Goal: Task Accomplishment & Management: Manage account settings

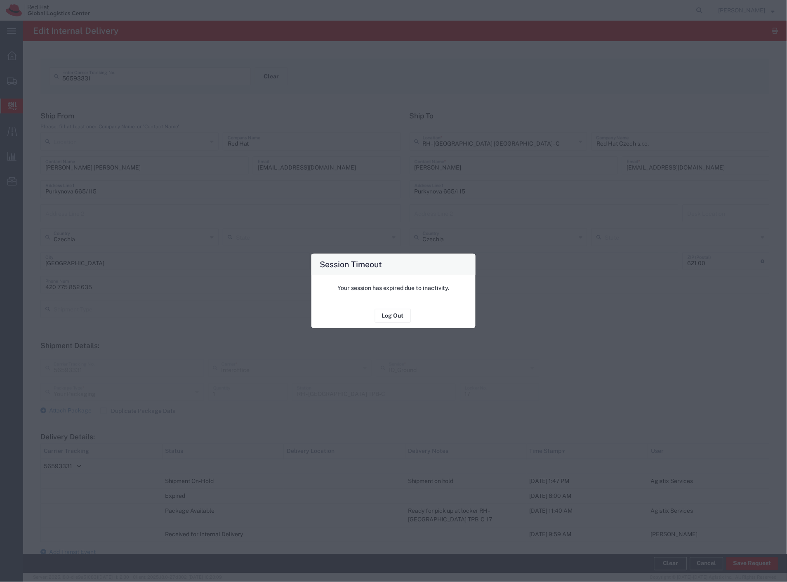
click at [136, 261] on div "Session Timeout Your session has expired due to inactivity. Log Out" at bounding box center [393, 291] width 787 height 582
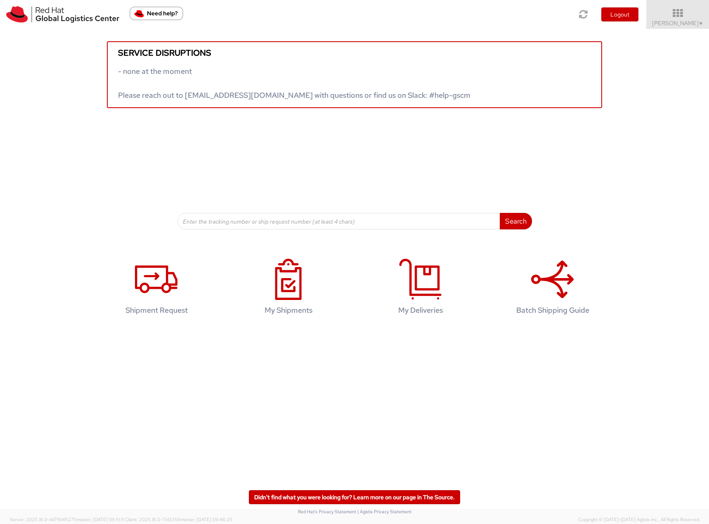
drag, startPoint x: 677, startPoint y: 24, endPoint x: 678, endPoint y: 31, distance: 6.7
click at [678, 24] on span "Filip Lizuch ▼" at bounding box center [678, 22] width 52 height 7
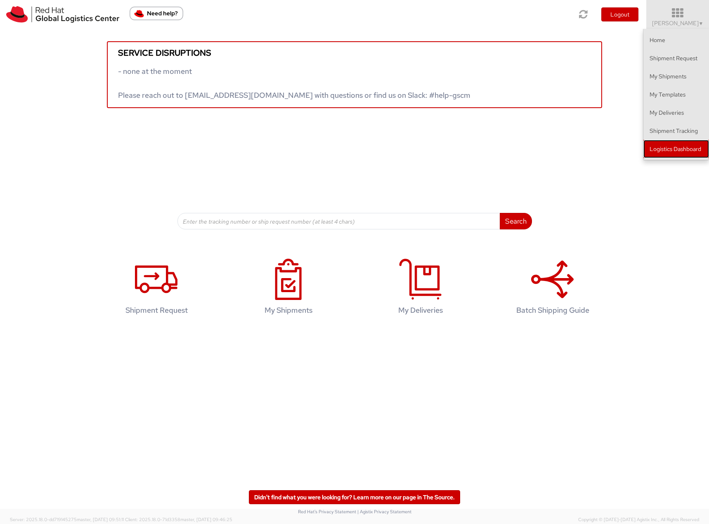
click at [679, 155] on link "Logistics Dashboard" at bounding box center [676, 149] width 66 height 18
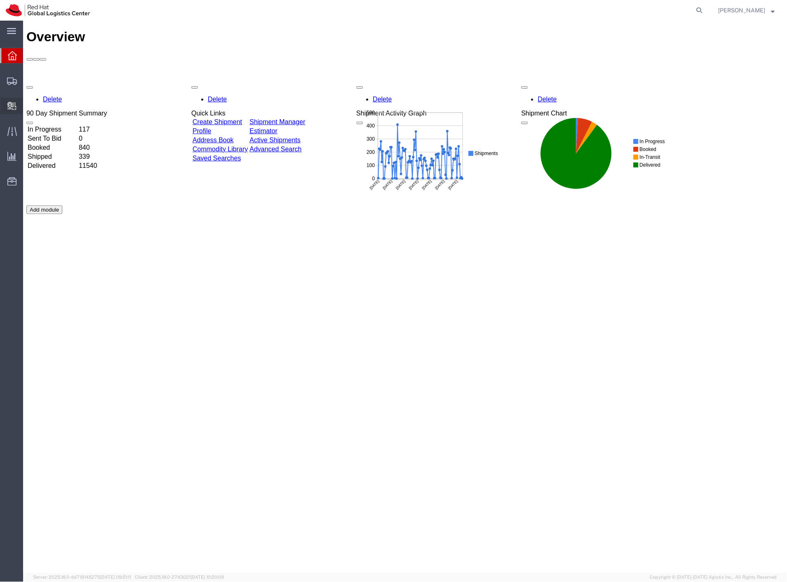
click at [28, 105] on span "Internal Delivery" at bounding box center [26, 106] width 6 height 16
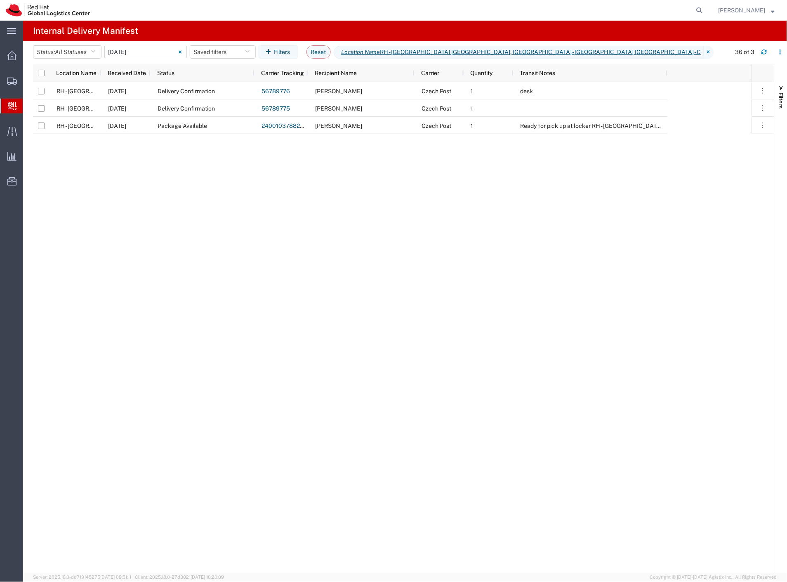
click at [118, 52] on input "[DATE] - [DATE]" at bounding box center [145, 52] width 82 height 12
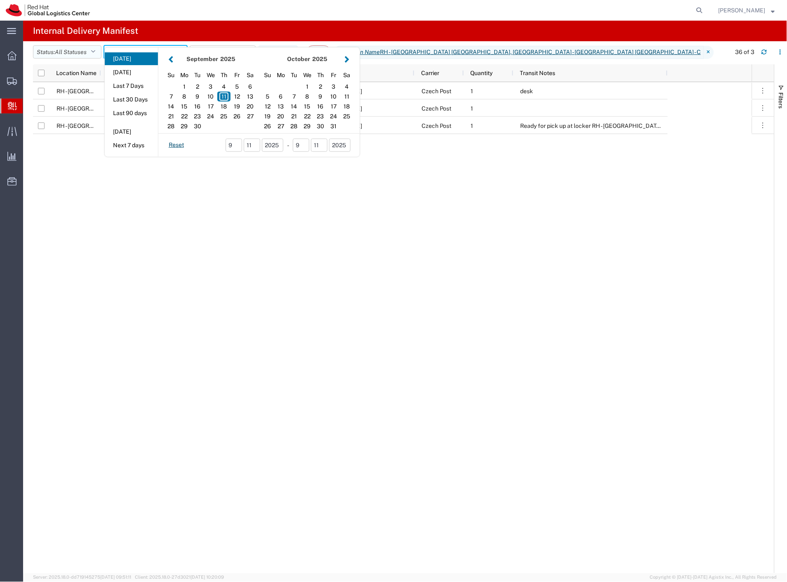
click at [87, 52] on span "All Statuses" at bounding box center [71, 52] width 32 height 7
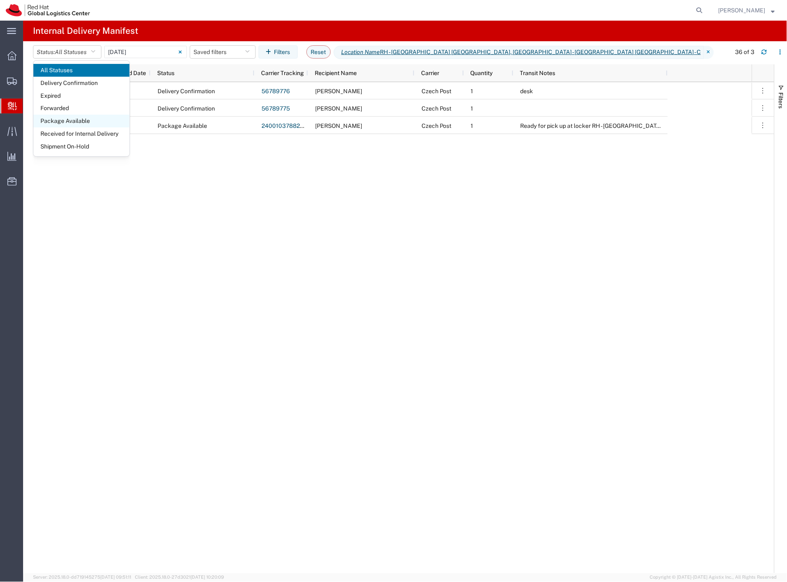
click at [76, 146] on span "Shipment On-Hold" at bounding box center [81, 146] width 96 height 13
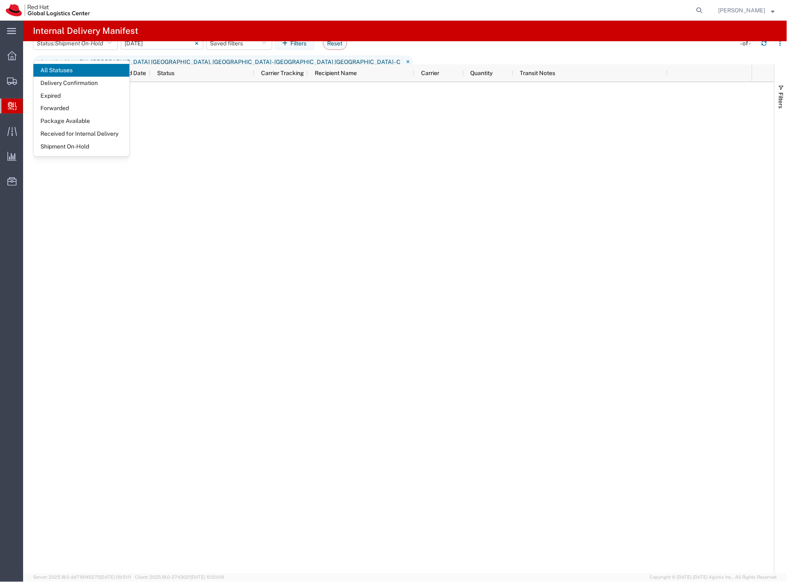
click at [165, 48] on input "09/11/2025 - 09/11/2025" at bounding box center [162, 43] width 82 height 12
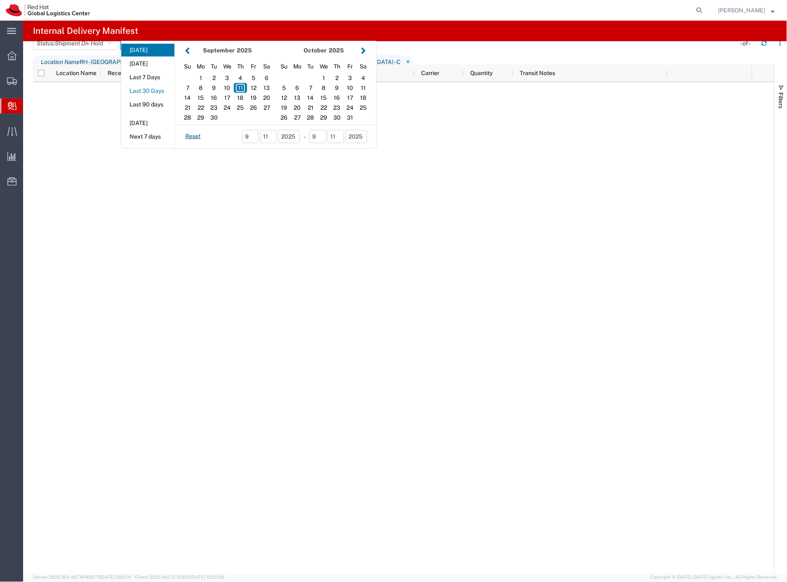
click at [158, 96] on button "Last 30 Days" at bounding box center [147, 91] width 53 height 13
type input "Last 30 Days"
type input "08/13/2025 - 09/11/2025"
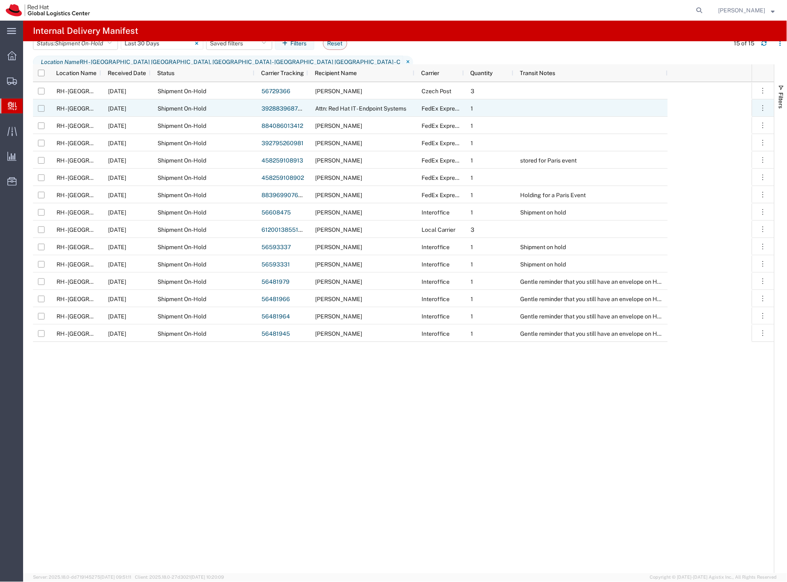
click at [39, 110] on input "Press Space to toggle row selection (unchecked)" at bounding box center [41, 108] width 7 height 7
checkbox input "true"
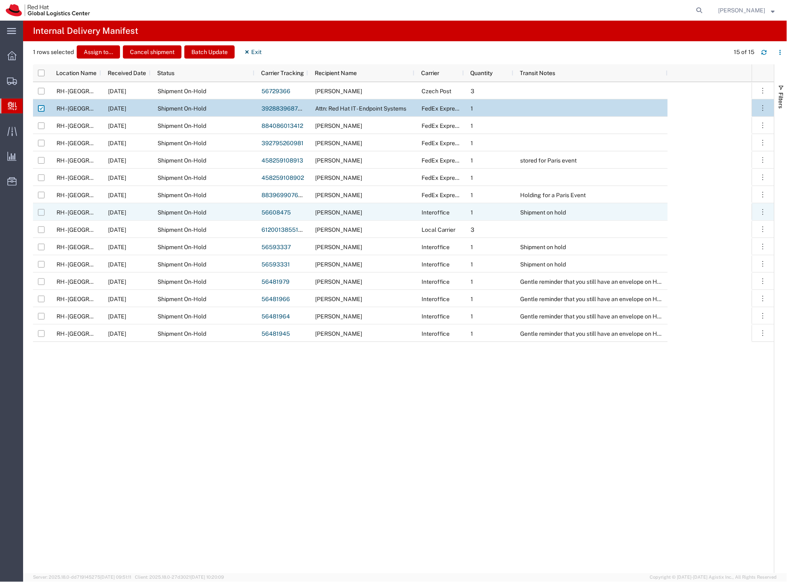
click at [40, 214] on input "Press Space to toggle row selection (unchecked)" at bounding box center [41, 212] width 7 height 7
checkbox input "true"
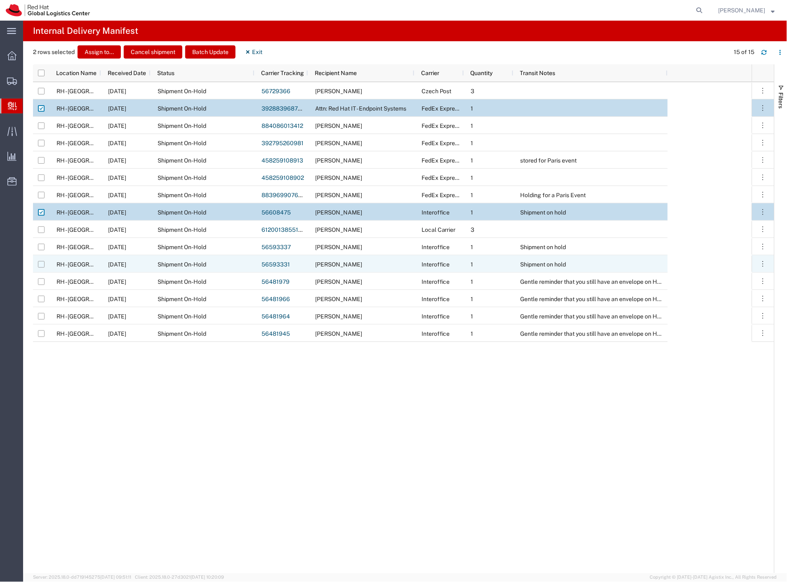
click at [40, 265] on input "Press Space to toggle row selection (unchecked)" at bounding box center [41, 264] width 7 height 7
checkbox input "true"
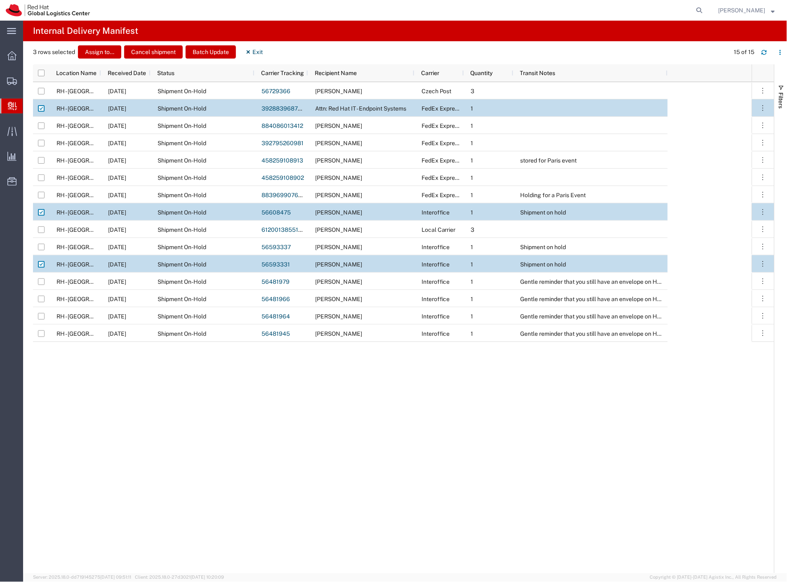
click at [213, 60] on div "3 rows selected Assign to... Cancel shipment Batch Update Exit 15 of 15" at bounding box center [410, 54] width 754 height 19
click at [213, 55] on button "Batch Update" at bounding box center [211, 51] width 50 height 13
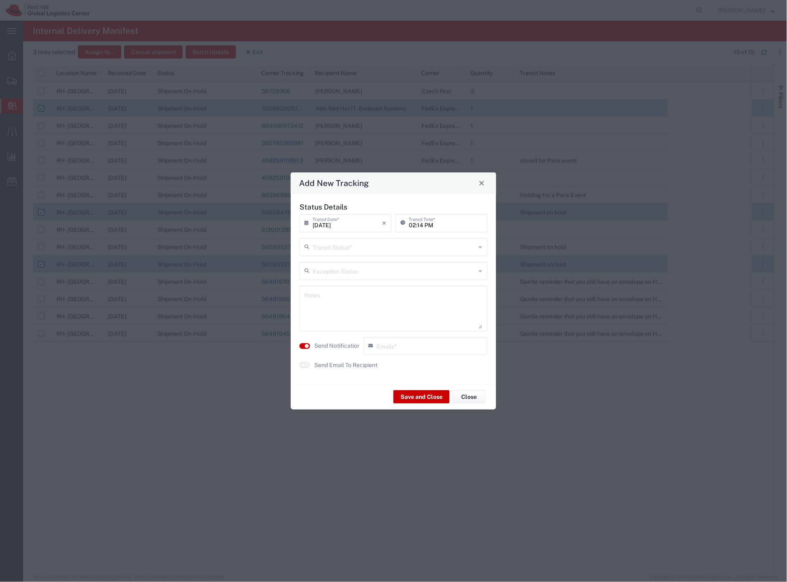
click at [331, 249] on input "text" at bounding box center [394, 246] width 163 height 14
click at [330, 262] on span "Delivery Confirmation" at bounding box center [394, 265] width 186 height 13
type input "Delivery Confirmation"
click at [334, 347] on label "Send Notification" at bounding box center [337, 345] width 46 height 9
click at [418, 398] on button "Save and Close" at bounding box center [421, 396] width 56 height 13
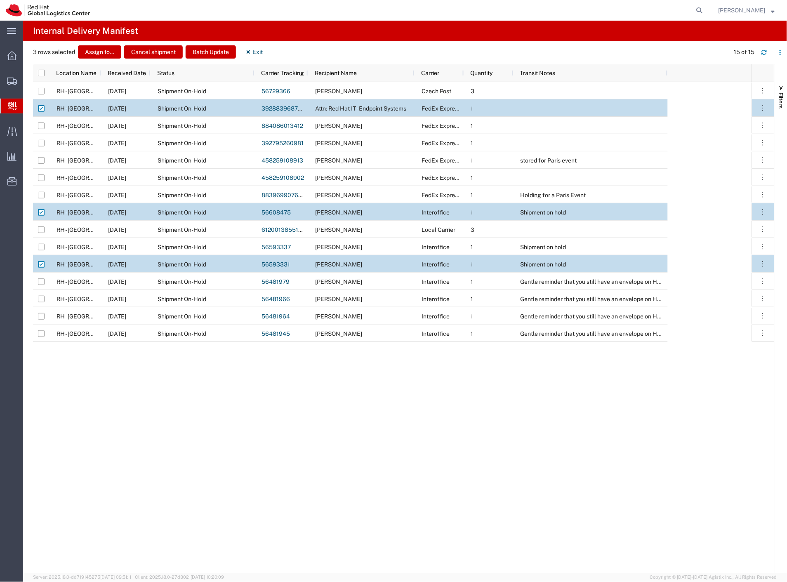
click at [0, 0] on span "Create Delivery" at bounding box center [0, 0] width 0 height 0
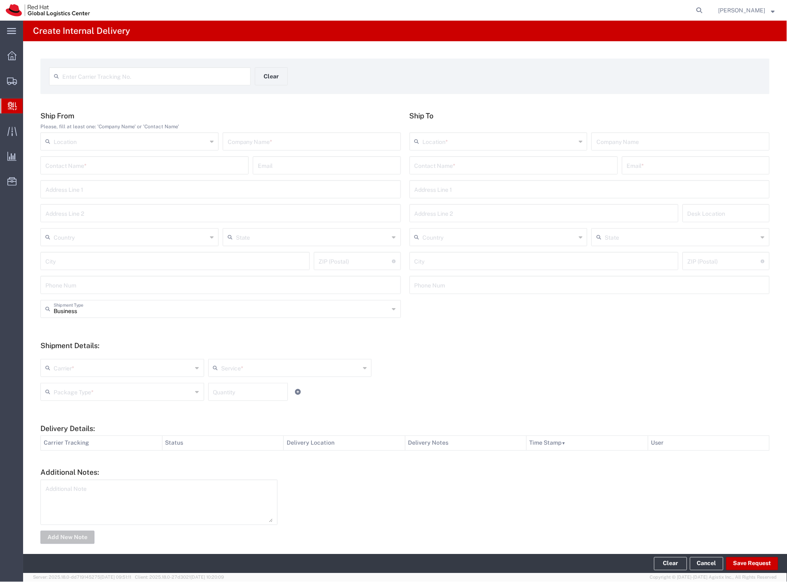
click at [141, 73] on input "text" at bounding box center [154, 75] width 184 height 14
paste input "55859253"
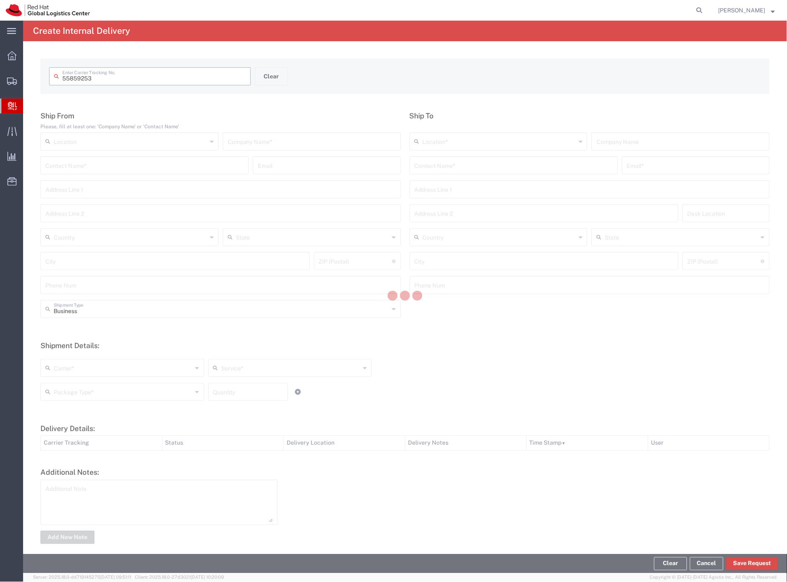
type input "55859253"
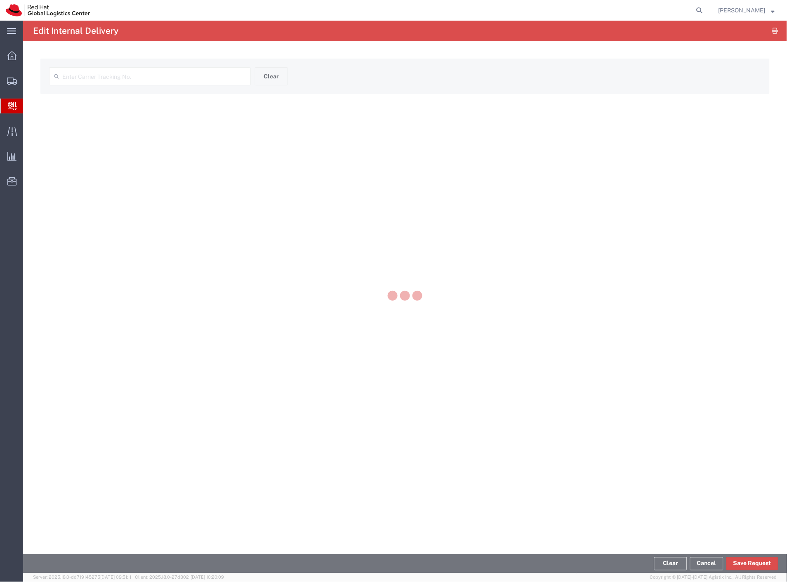
type input "55859253"
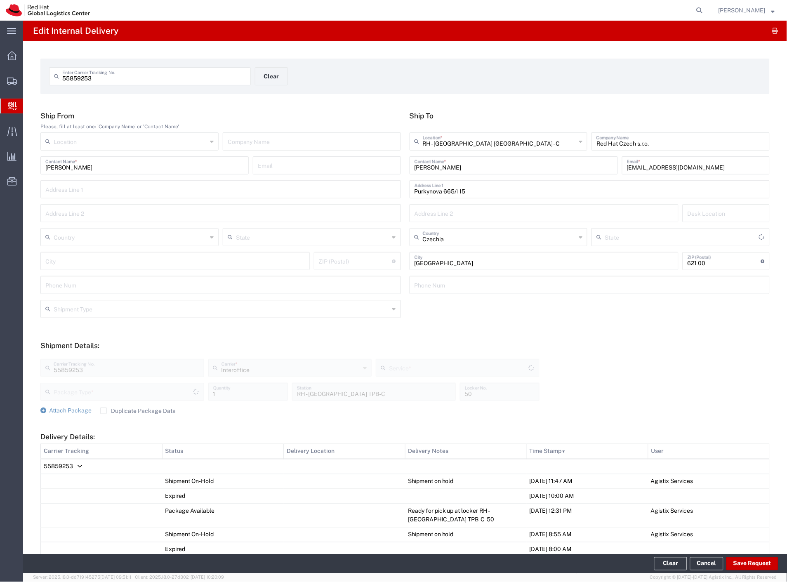
type input "Your Packaging"
type input "IO_Ground"
click at [72, 467] on span "55859253" at bounding box center [58, 466] width 29 height 7
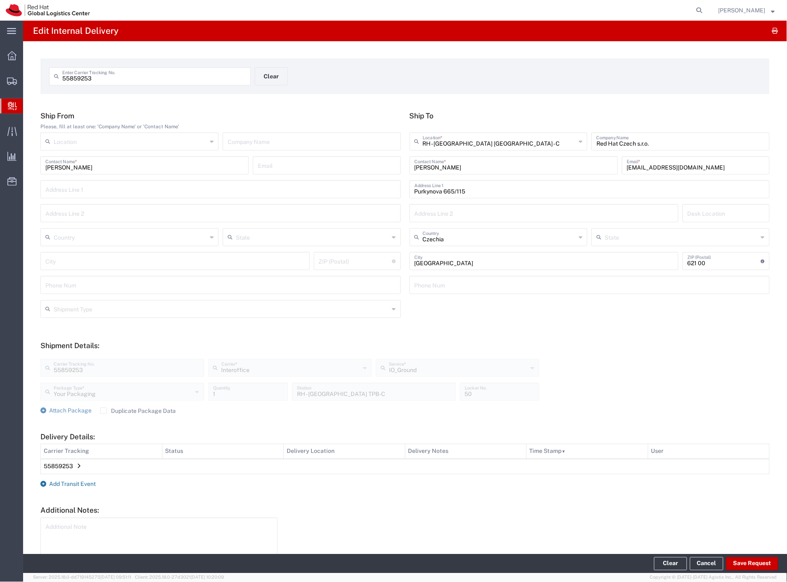
click at [73, 481] on span "Add Transit Event" at bounding box center [72, 484] width 47 height 7
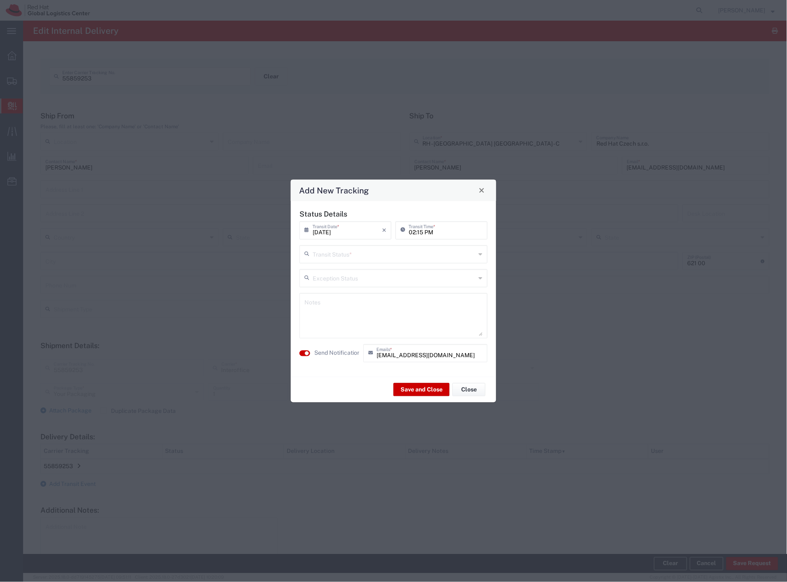
click at [362, 262] on div "Transit Status *" at bounding box center [393, 254] width 188 height 18
drag, startPoint x: 352, startPoint y: 273, endPoint x: 351, endPoint y: 281, distance: 8.7
click at [351, 275] on span "Delivery Confirmation" at bounding box center [394, 272] width 186 height 13
type input "Delivery Confirmation"
click at [339, 351] on label "Send Notification" at bounding box center [337, 353] width 46 height 9
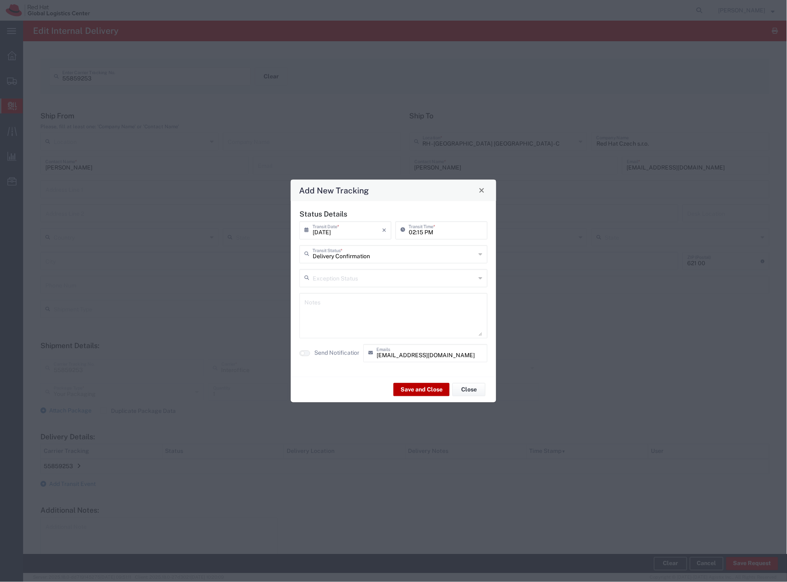
click at [411, 385] on button "Save and Close" at bounding box center [421, 389] width 56 height 13
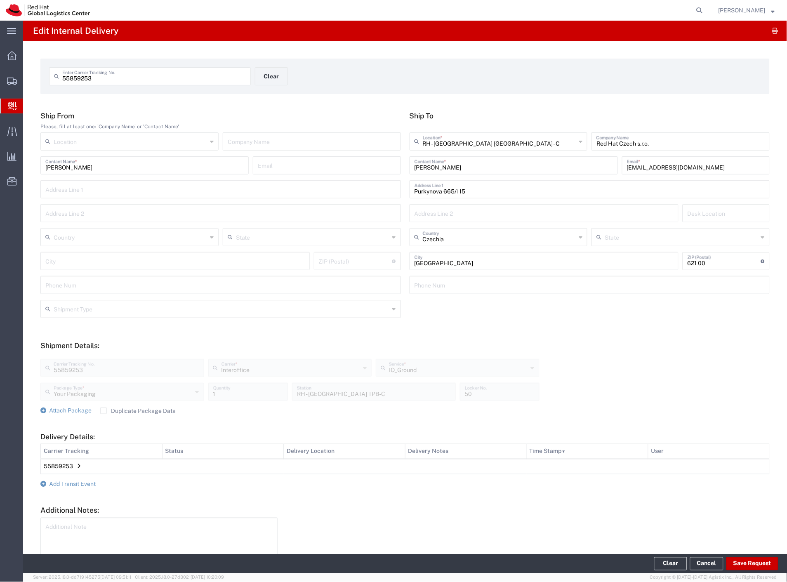
click at [75, 464] on td "55859253" at bounding box center [405, 466] width 729 height 15
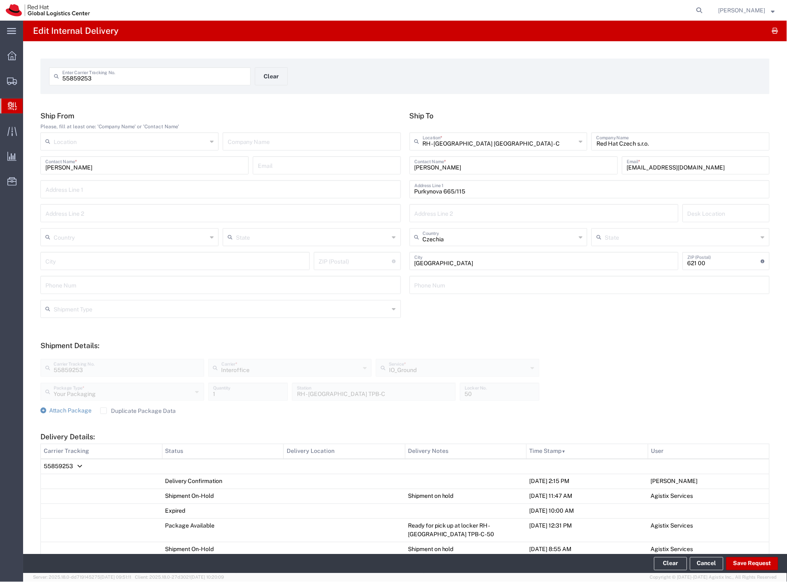
click at [75, 464] on td "55859253" at bounding box center [405, 466] width 729 height 15
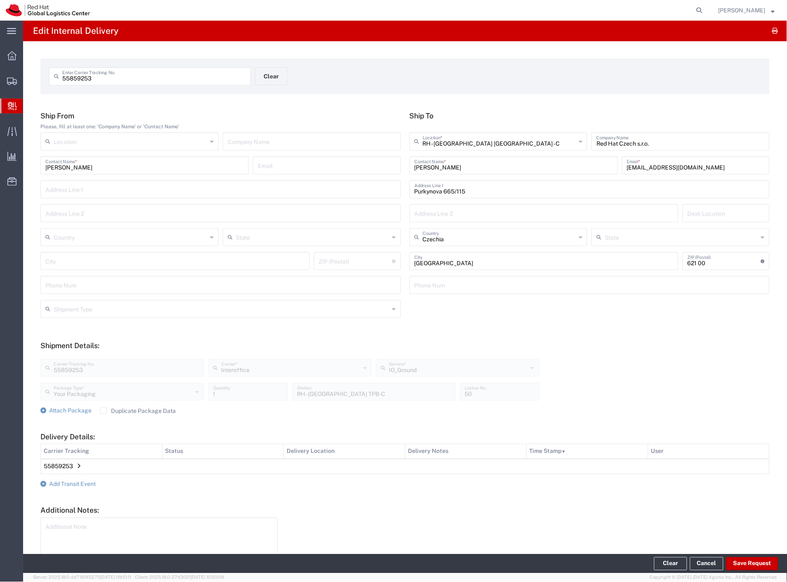
click at [29, 102] on span "Internal Delivery" at bounding box center [26, 106] width 7 height 16
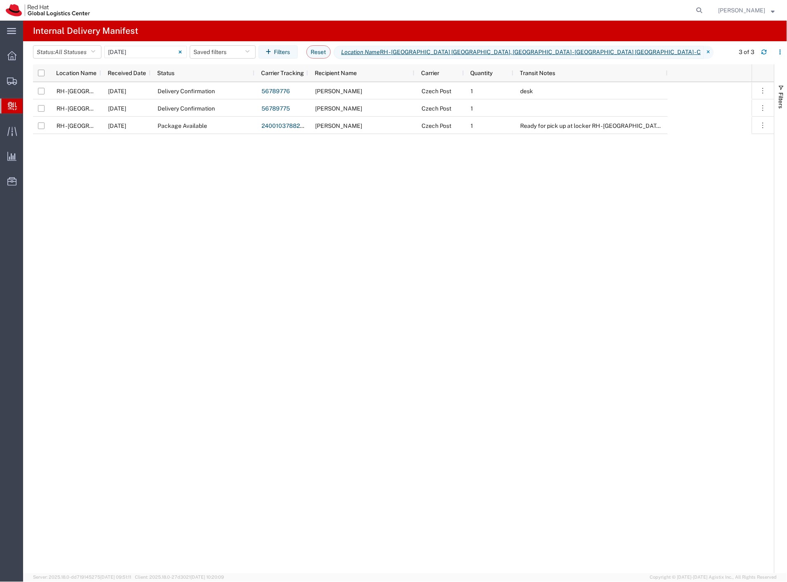
click at [0, 0] on span "Create Delivery" at bounding box center [0, 0] width 0 height 0
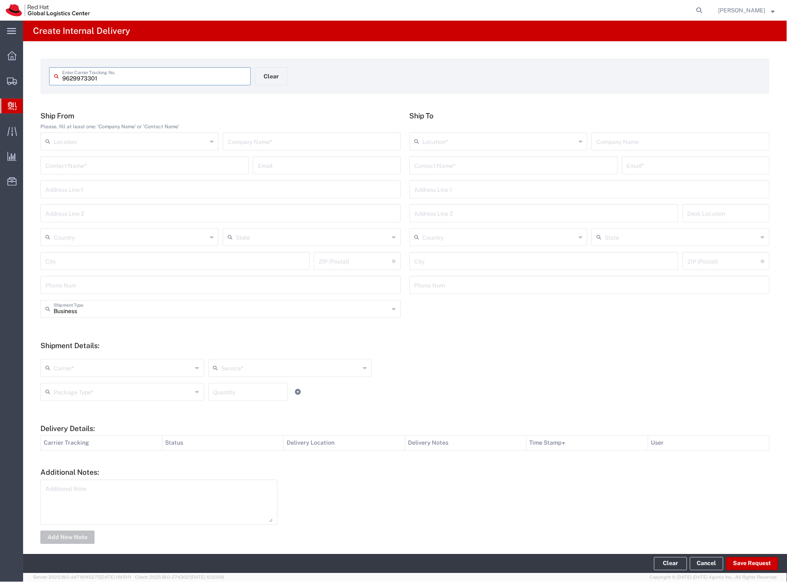
type input "9629973301"
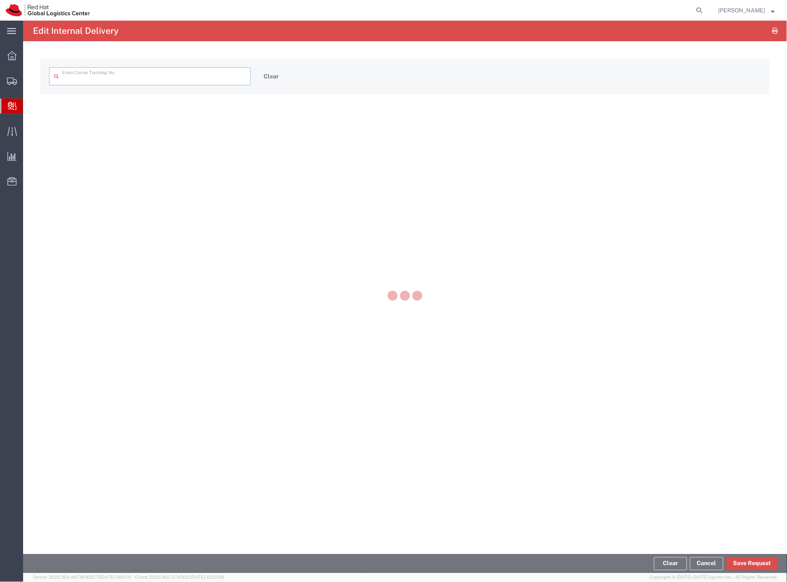
type input "9629973301"
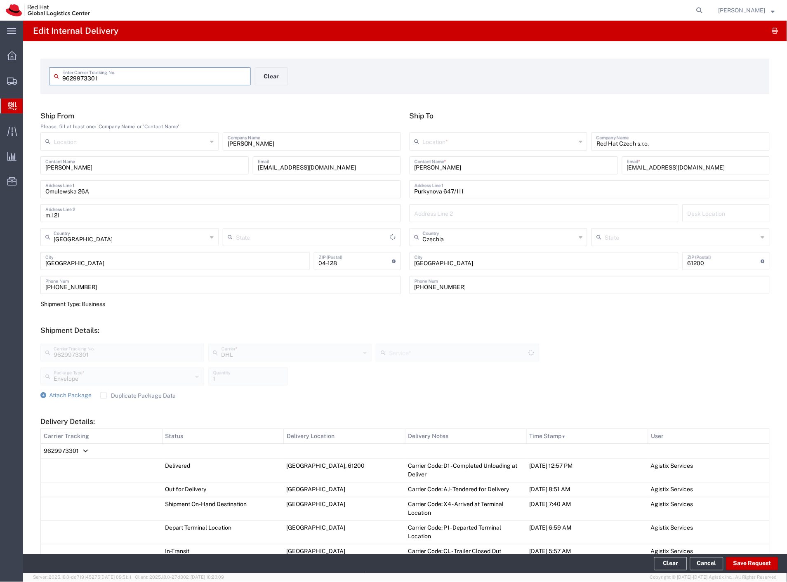
type input "Województwo Mazowieckie"
type input "Express Worldwide"
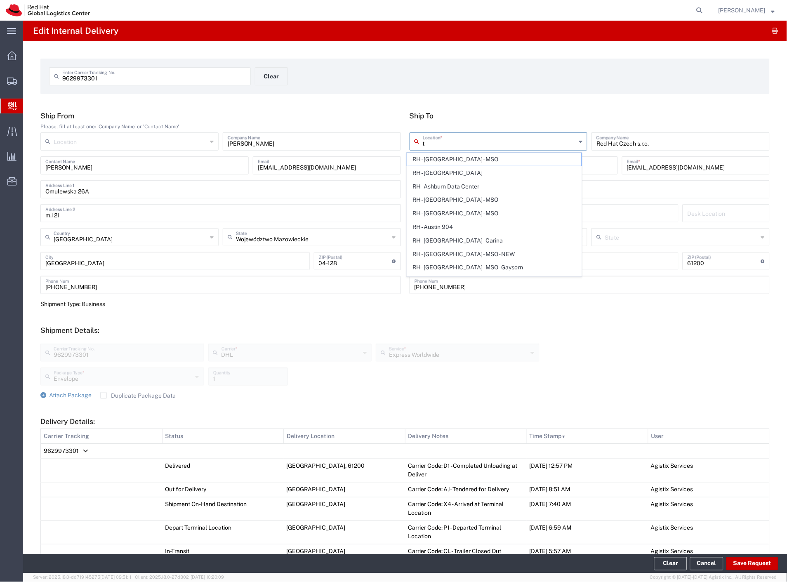
click at [475, 139] on input "t" at bounding box center [499, 141] width 153 height 14
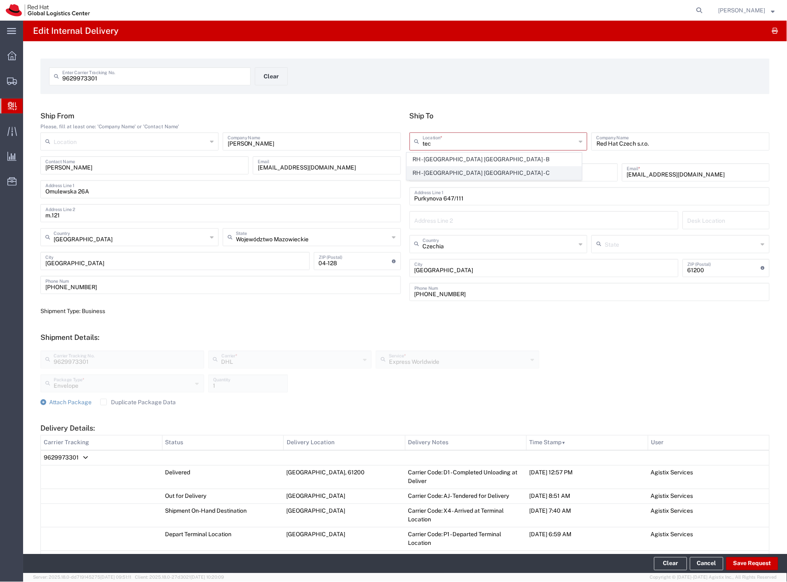
click at [502, 175] on span "RH - Brno - Tech Park Brno - C" at bounding box center [494, 173] width 175 height 13
type input "RH - Brno - Tech Park Brno - C"
type input "Purkynova 665/115"
type input "621 00"
type input "420 532 294 555"
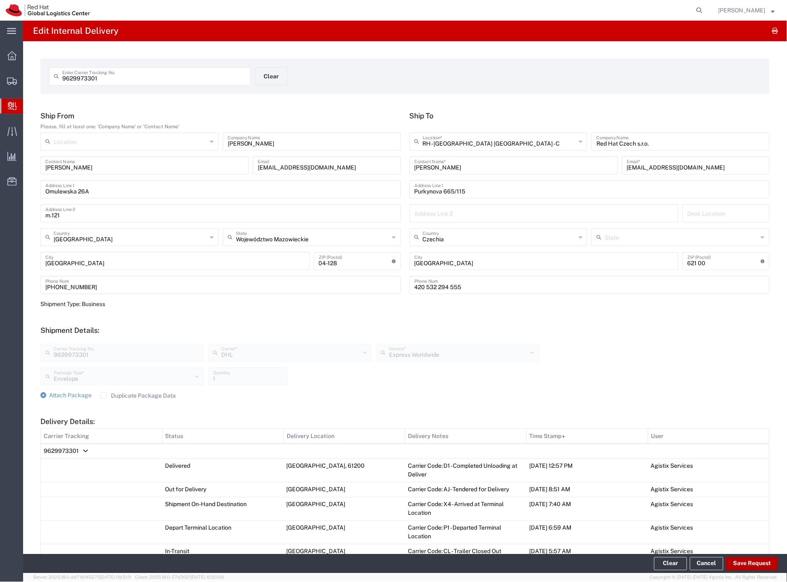
click at [756, 567] on button "Save Request" at bounding box center [752, 563] width 52 height 13
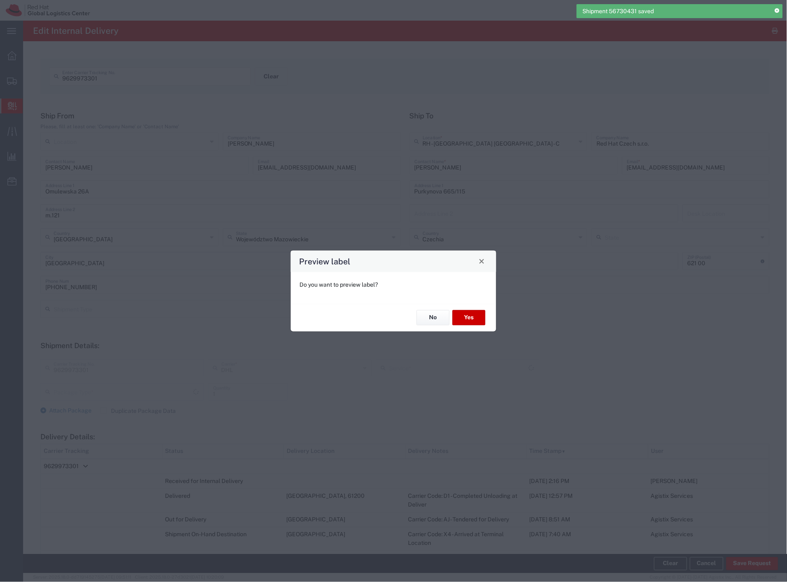
type input "Envelope"
type input "Express Worldwide"
click at [467, 318] on button "Yes" at bounding box center [468, 317] width 33 height 15
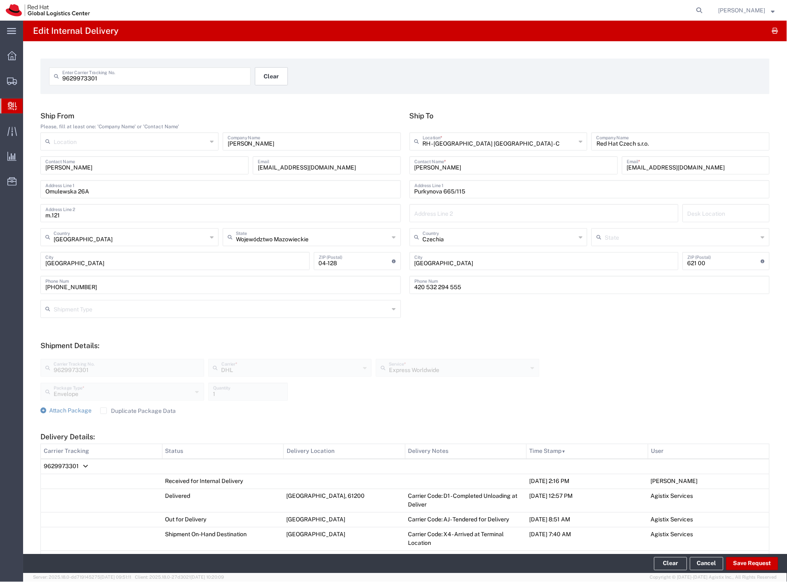
click at [269, 76] on button "Clear" at bounding box center [271, 76] width 33 height 18
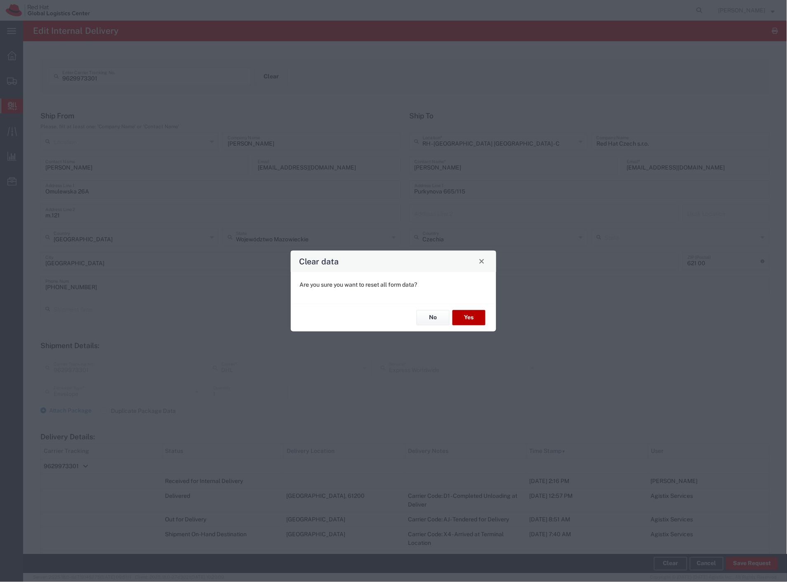
click at [458, 318] on button "Yes" at bounding box center [468, 317] width 33 height 15
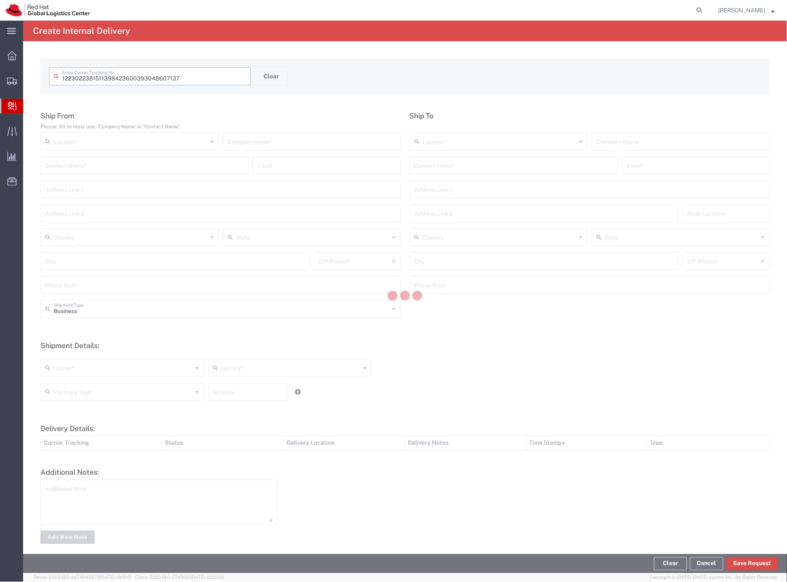
type input "393048607137"
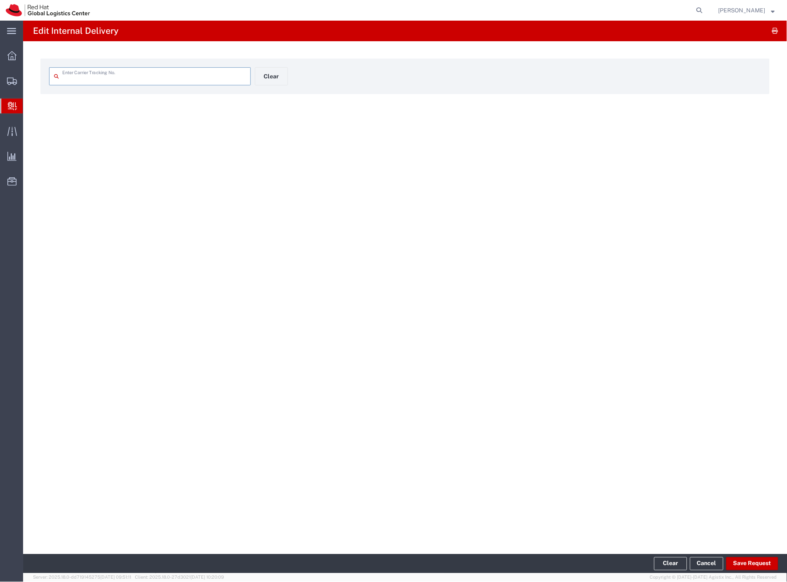
type input "393048607137"
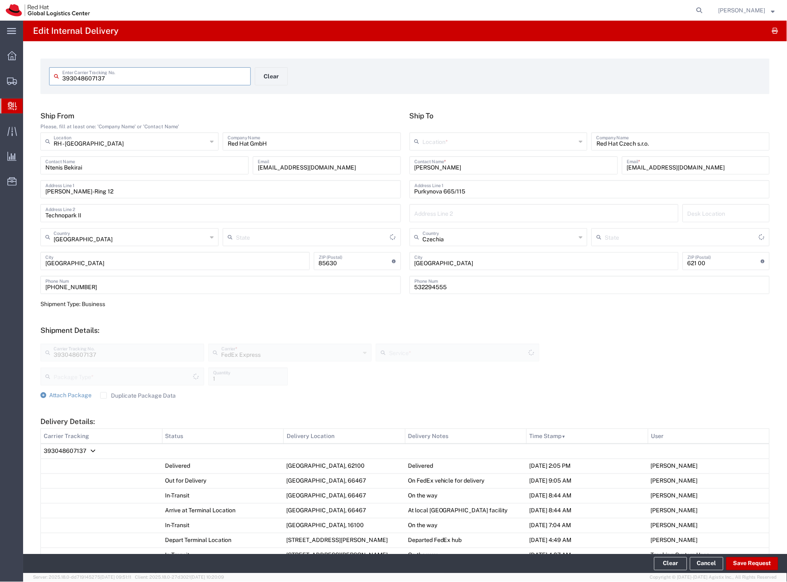
type input "Envelope"
type input "International Priority EOD"
click at [453, 143] on input "text" at bounding box center [499, 141] width 153 height 14
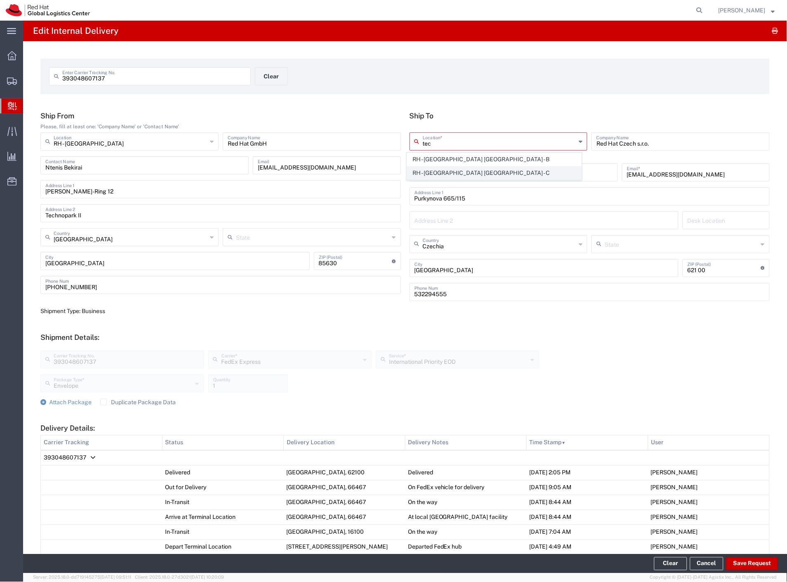
click at [473, 172] on span "RH - Brno - Tech Park Brno - C" at bounding box center [494, 173] width 175 height 13
type input "RH - Brno - Tech Park Brno - C"
type input "420 532 294 555"
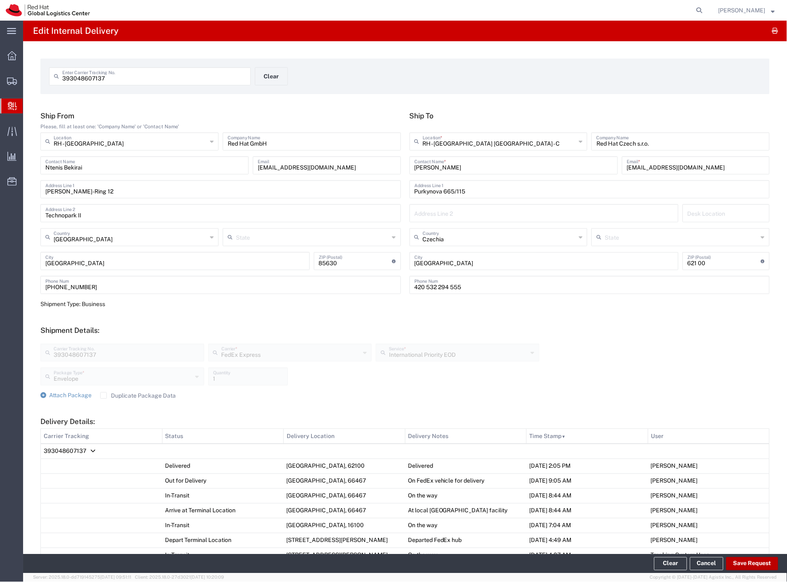
click at [768, 565] on button "Save Request" at bounding box center [752, 563] width 52 height 13
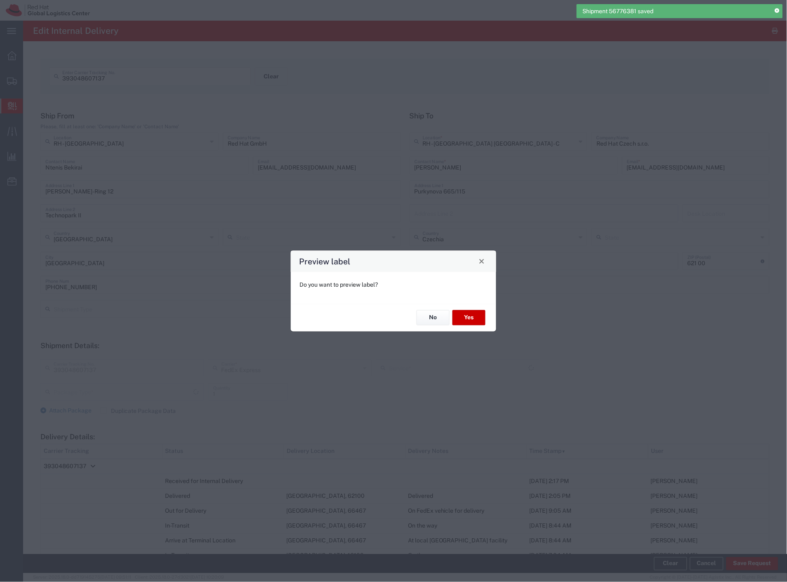
type input "Envelope"
type input "International Priority EOD"
click at [443, 319] on button "No" at bounding box center [433, 317] width 33 height 15
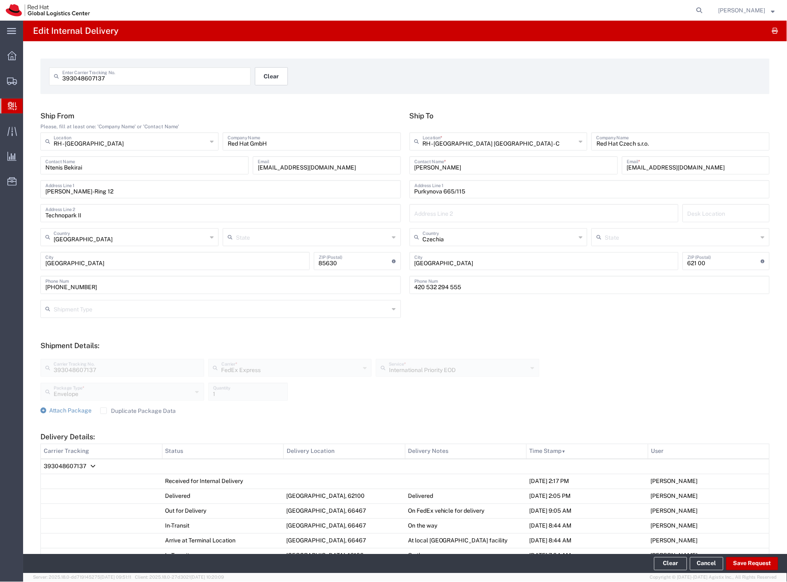
click at [274, 76] on button "Clear" at bounding box center [271, 76] width 33 height 18
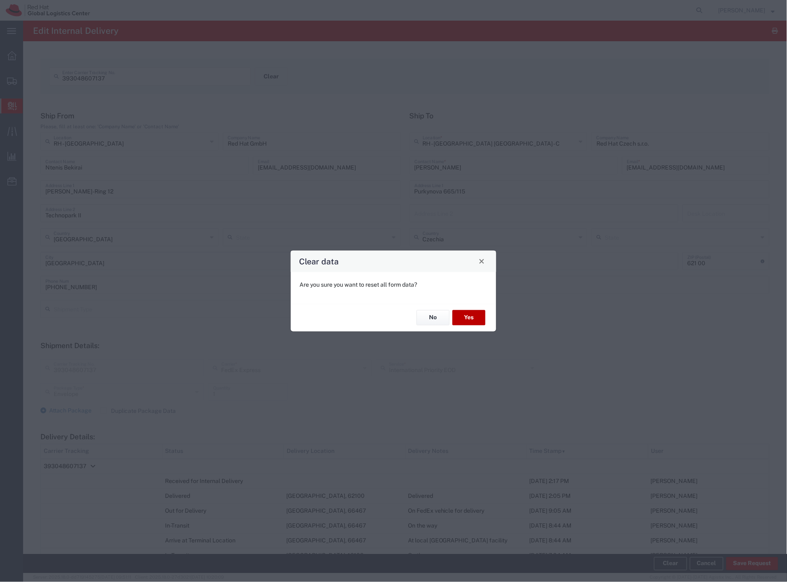
drag, startPoint x: 469, startPoint y: 315, endPoint x: 218, endPoint y: 1, distance: 401.4
click at [468, 315] on button "Yes" at bounding box center [468, 317] width 33 height 15
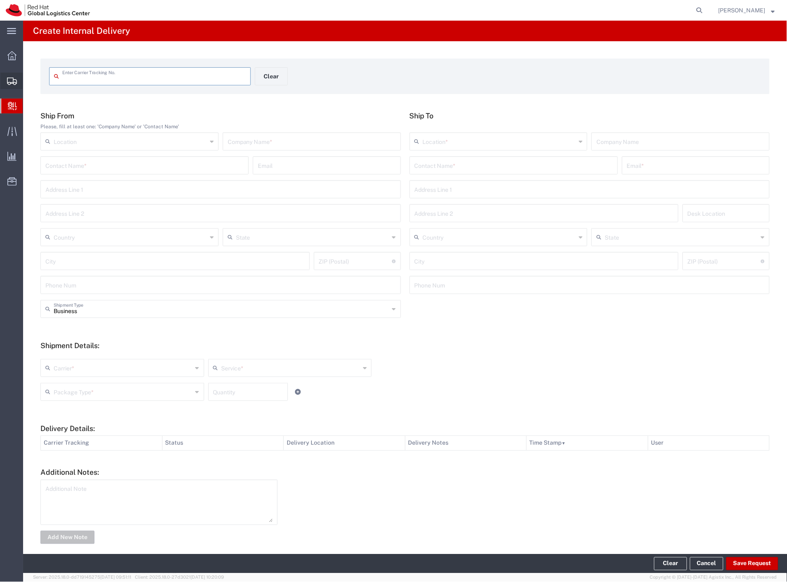
click at [0, 0] on span "Shipment Manager" at bounding box center [0, 0] width 0 height 0
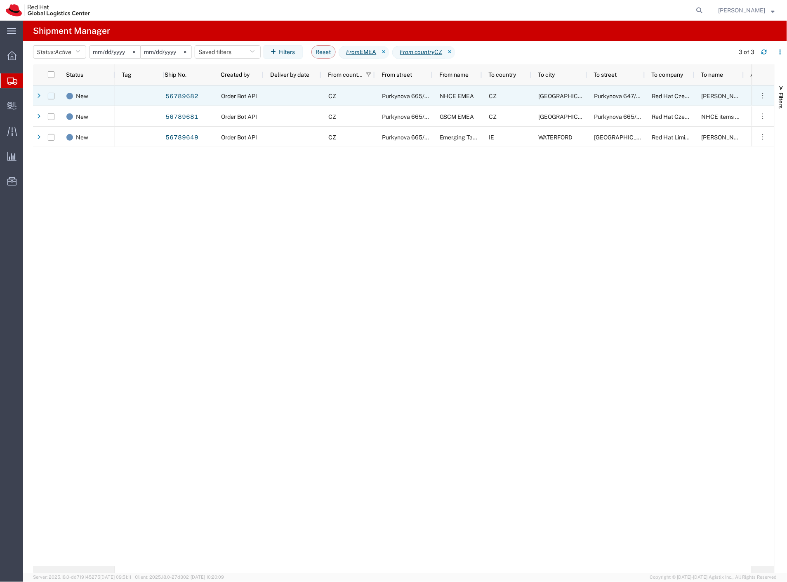
click at [52, 97] on input "Press Space to toggle row selection (unchecked)" at bounding box center [51, 96] width 7 height 7
checkbox input "true"
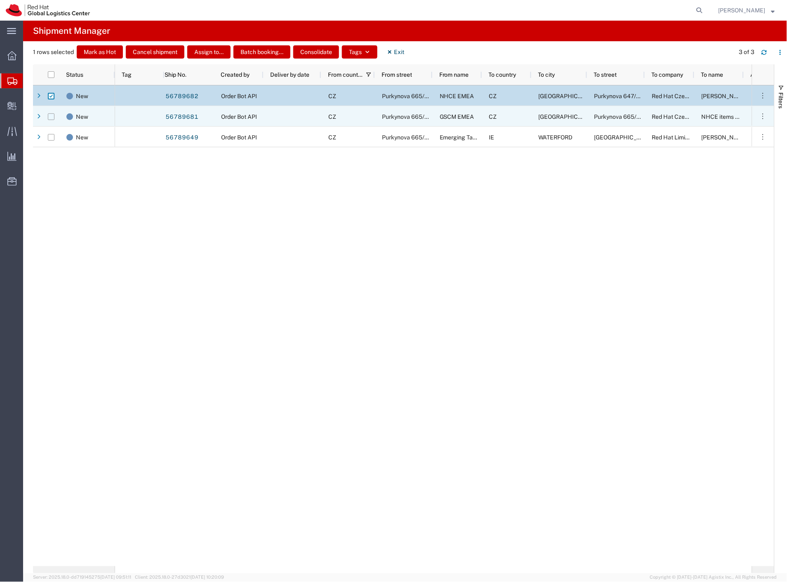
click at [52, 118] on input "Press Space to toggle row selection (unchecked)" at bounding box center [51, 116] width 7 height 7
checkbox input "true"
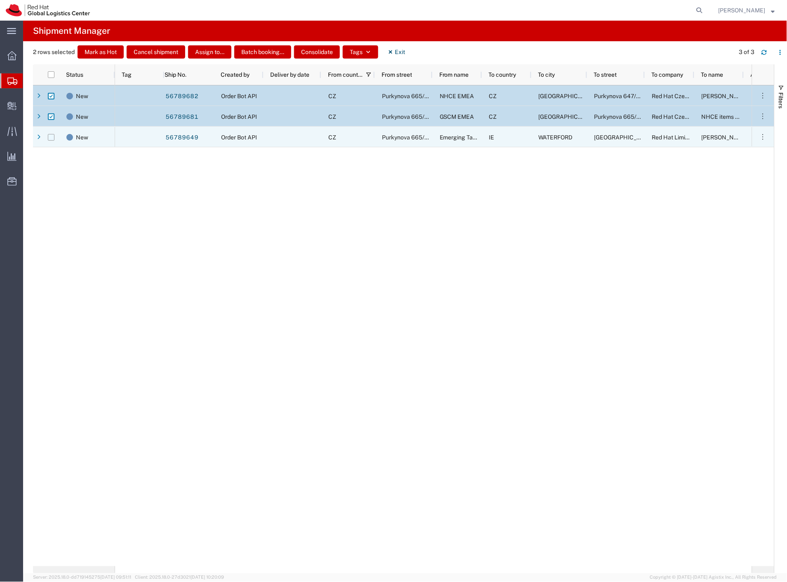
click at [51, 137] on input "Press Space to toggle row selection (unchecked)" at bounding box center [51, 137] width 7 height 7
checkbox input "true"
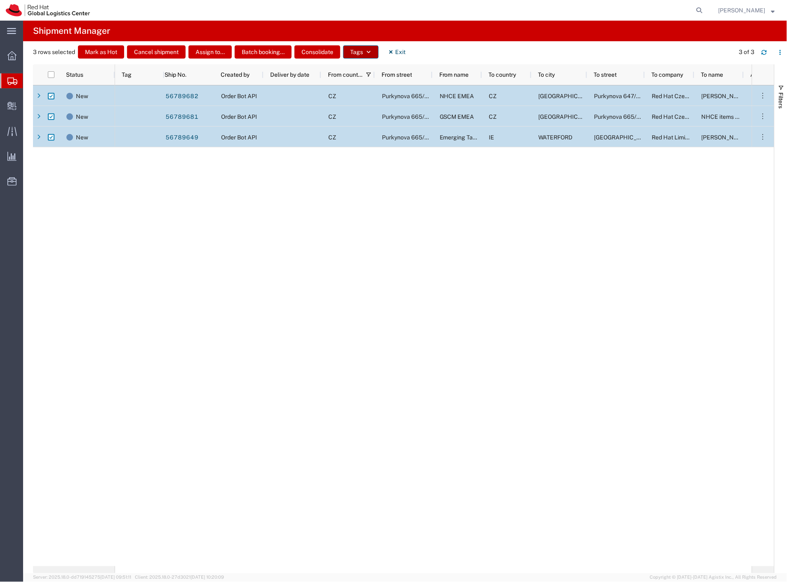
click at [361, 50] on button "Tags" at bounding box center [360, 51] width 35 height 13
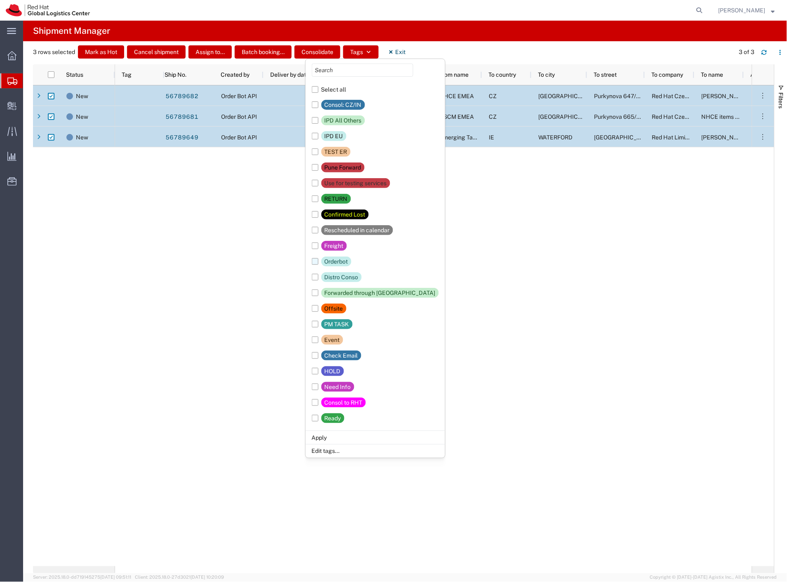
click at [346, 263] on div "Orderbot" at bounding box center [337, 262] width 24 height 10
click at [0, 0] on input "Orderbot" at bounding box center [0, 0] width 0 height 0
click at [331, 433] on li "Apply" at bounding box center [375, 438] width 139 height 14
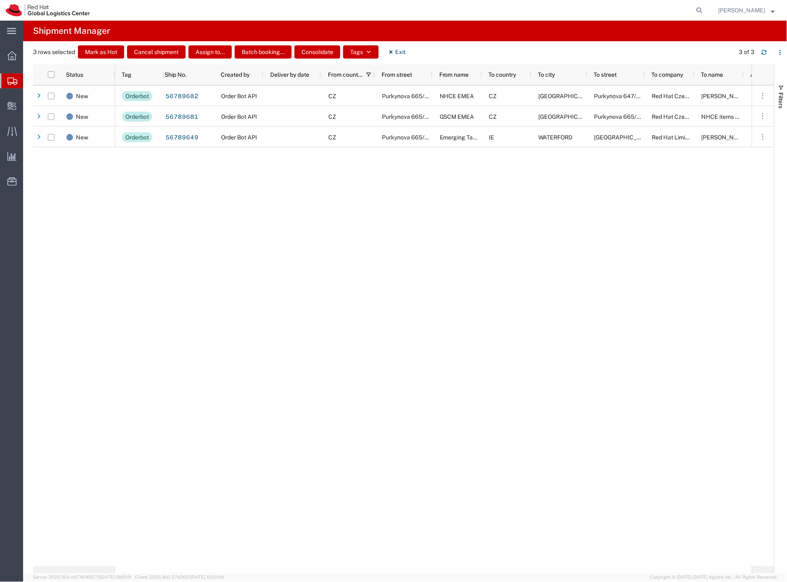
click at [203, 173] on div "Orderbot 56789682 Order Bot API CZ Purkynova 665/115 NHCE EMEA CZ BRNO Purkynov…" at bounding box center [433, 325] width 637 height 481
click at [625, 371] on div "Orderbot 56789682 Order Bot API CZ Purkynova 665/115 NHCE EMEA CZ BRNO Purkynov…" at bounding box center [433, 325] width 637 height 481
click at [0, 0] on span "Create Delivery" at bounding box center [0, 0] width 0 height 0
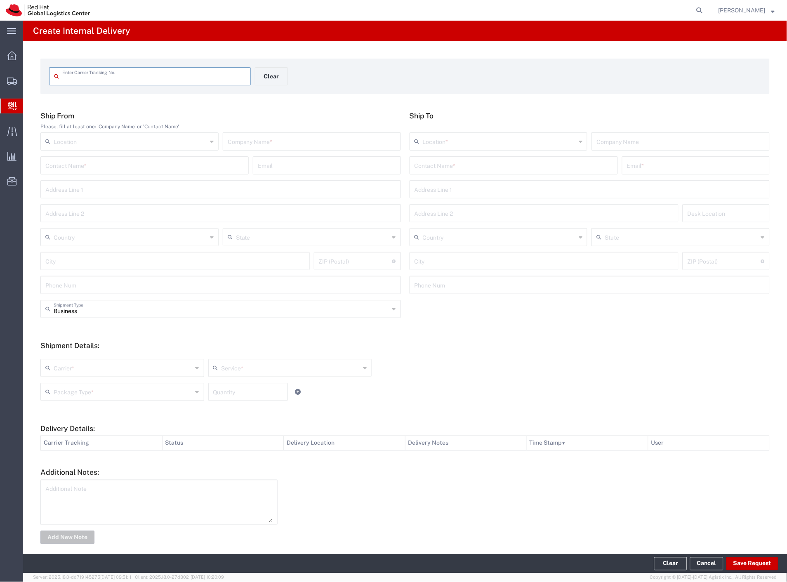
click at [81, 76] on input "text" at bounding box center [154, 75] width 184 height 14
type input "6596756810"
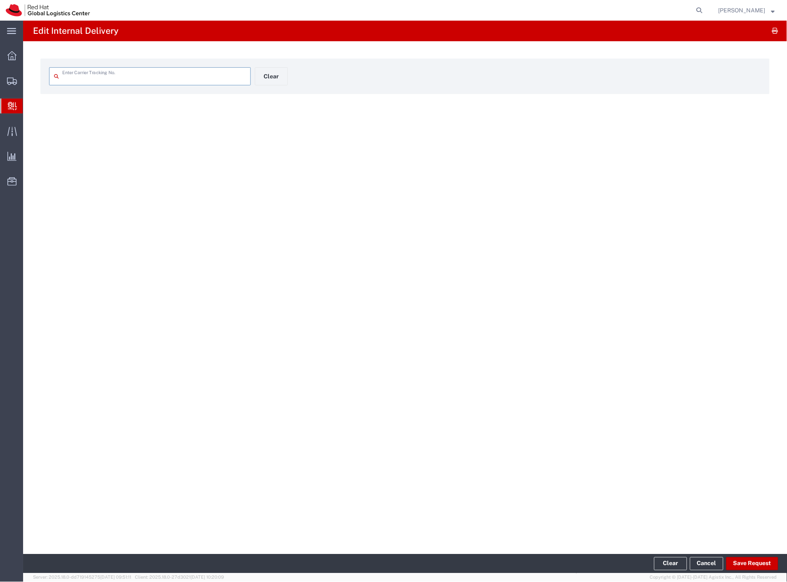
type input "6596756810"
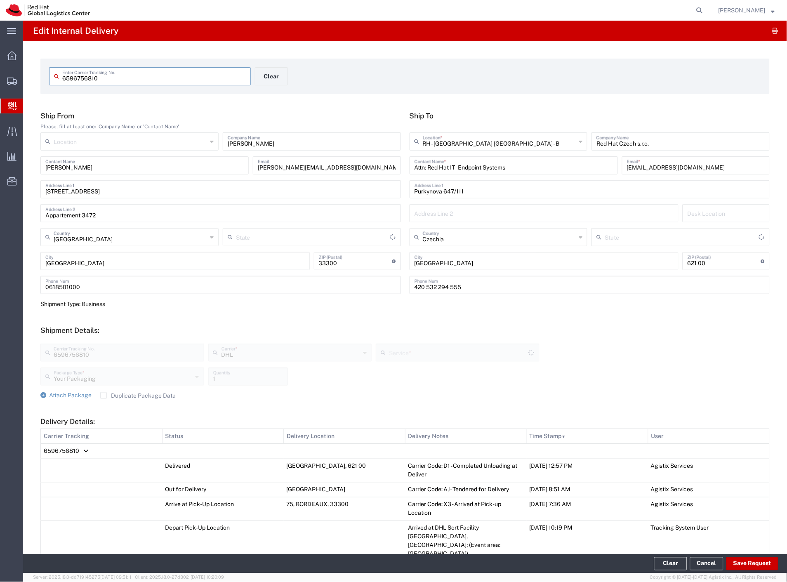
type input "Nouvelle-Aquitaine"
type input "Economy Select"
click at [751, 561] on button "Save Request" at bounding box center [752, 563] width 52 height 13
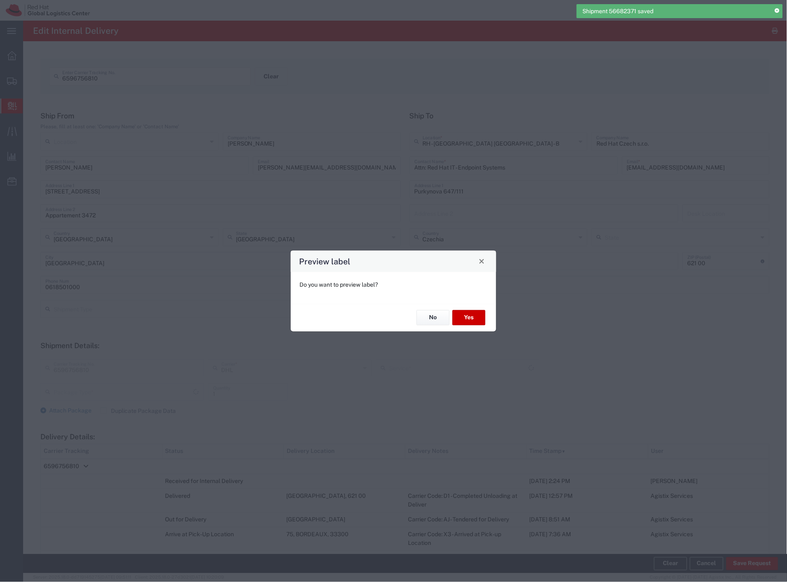
type input "Your Packaging"
type input "Economy Select"
click at [438, 314] on button "No" at bounding box center [433, 317] width 33 height 15
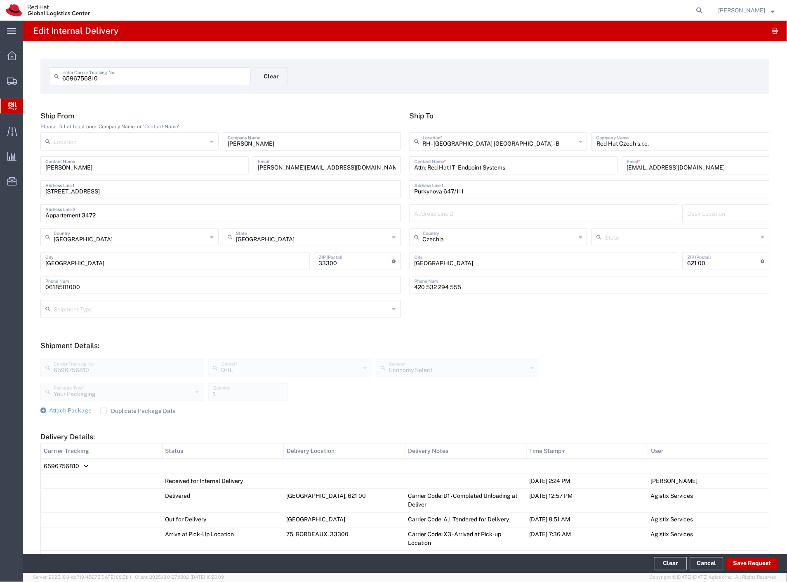
click at [72, 465] on span "6596756810" at bounding box center [61, 466] width 35 height 7
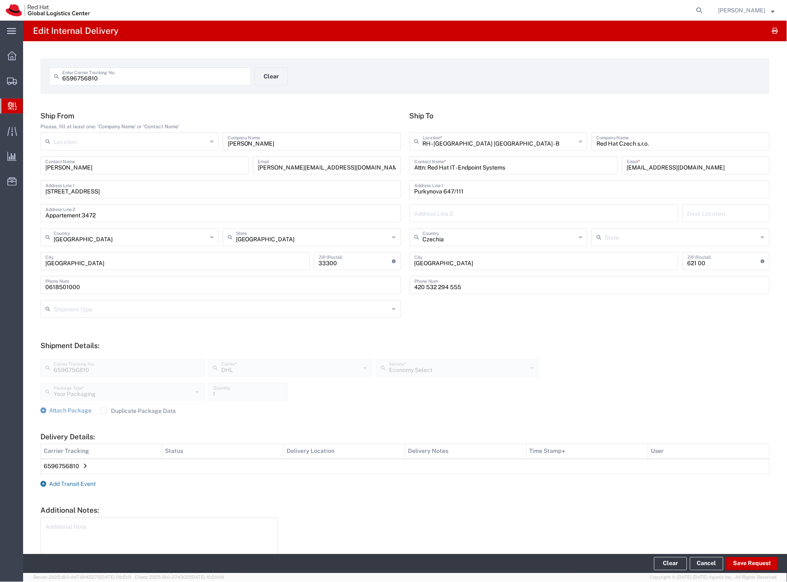
click at [82, 481] on span "Add Transit Event" at bounding box center [72, 484] width 47 height 7
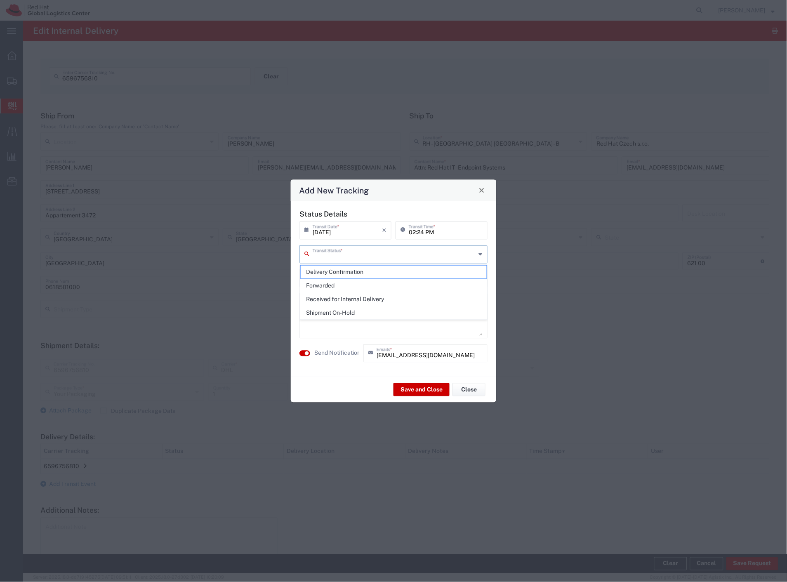
click at [376, 250] on input "text" at bounding box center [394, 253] width 163 height 14
click at [345, 315] on span "Shipment On-Hold" at bounding box center [394, 312] width 186 height 13
type input "Shipment On-Hold"
click at [337, 345] on agx-switch-control "Send Notification" at bounding box center [329, 353] width 64 height 18
click at [354, 351] on label "Send Notification" at bounding box center [337, 353] width 46 height 9
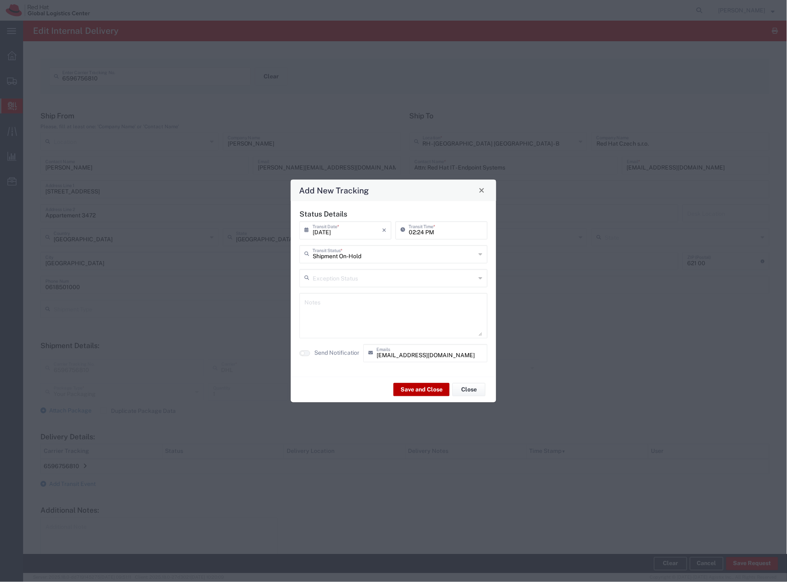
click at [427, 390] on button "Save and Close" at bounding box center [421, 389] width 56 height 13
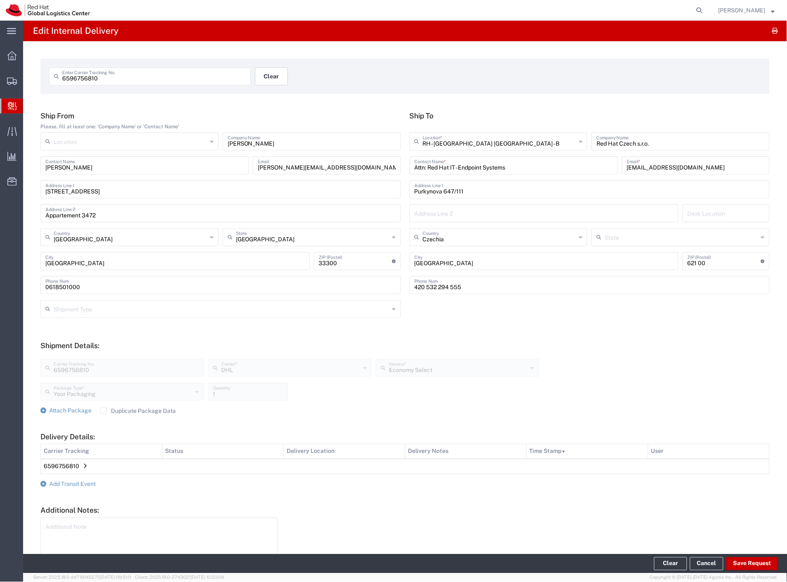
click at [270, 78] on button "Clear" at bounding box center [271, 76] width 33 height 18
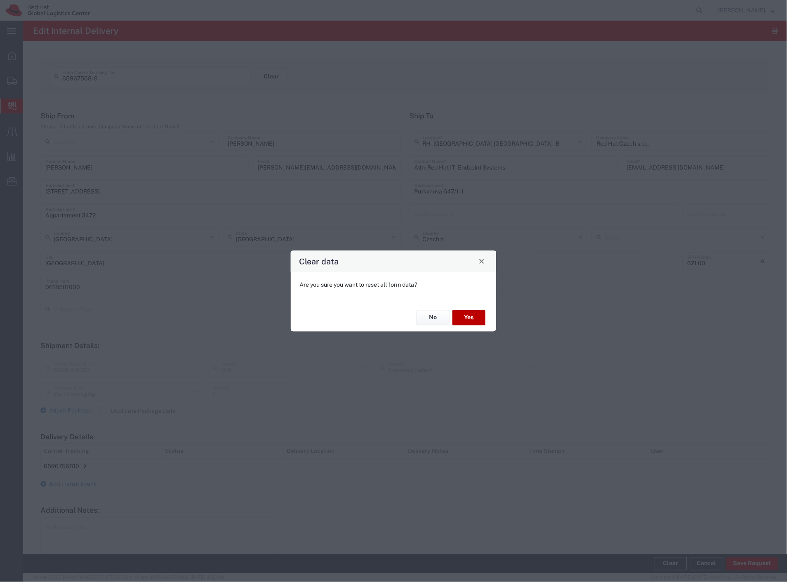
click at [468, 313] on button "Yes" at bounding box center [468, 317] width 33 height 15
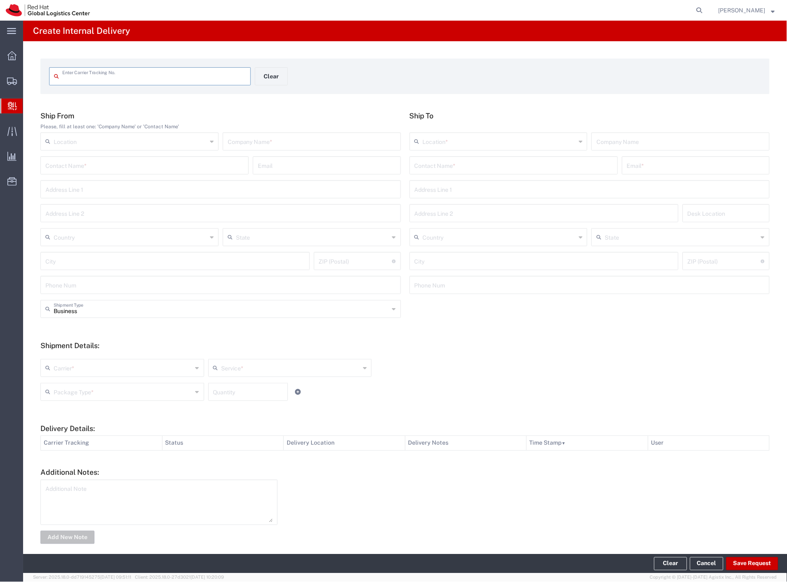
click at [120, 77] on input "text" at bounding box center [154, 75] width 184 height 14
type input "9613638705"
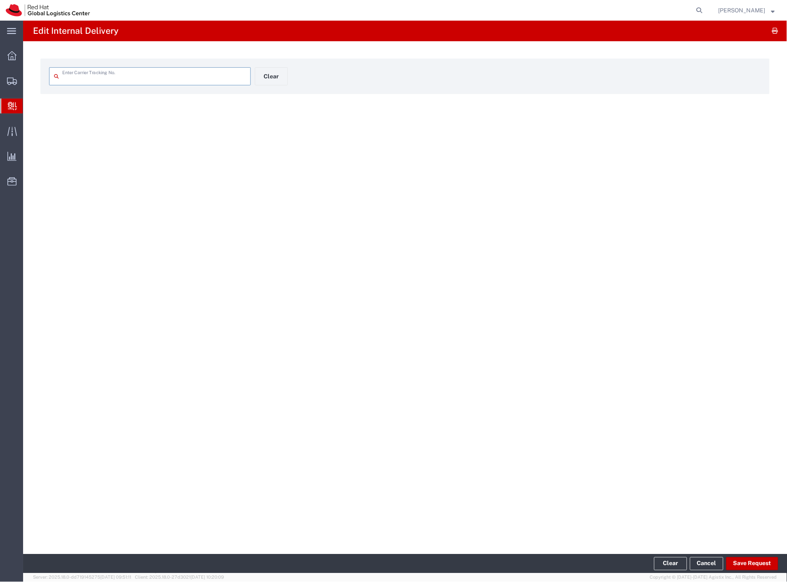
type input "9613638705"
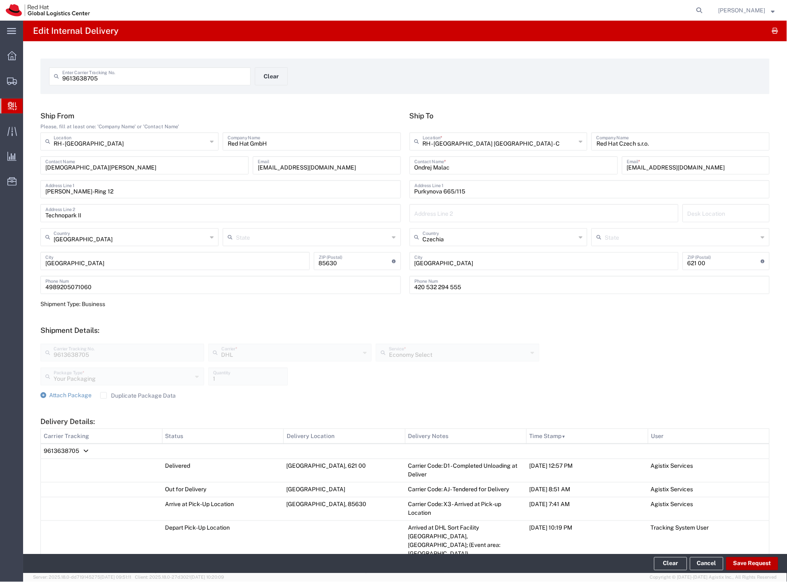
click at [736, 561] on button "Save Request" at bounding box center [752, 563] width 52 height 13
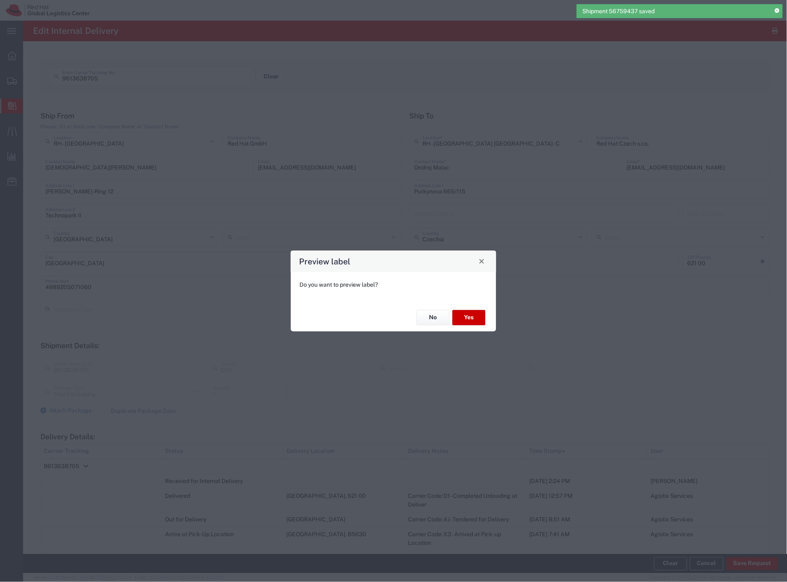
type input "Economy Select"
click at [436, 320] on button "No" at bounding box center [433, 317] width 33 height 15
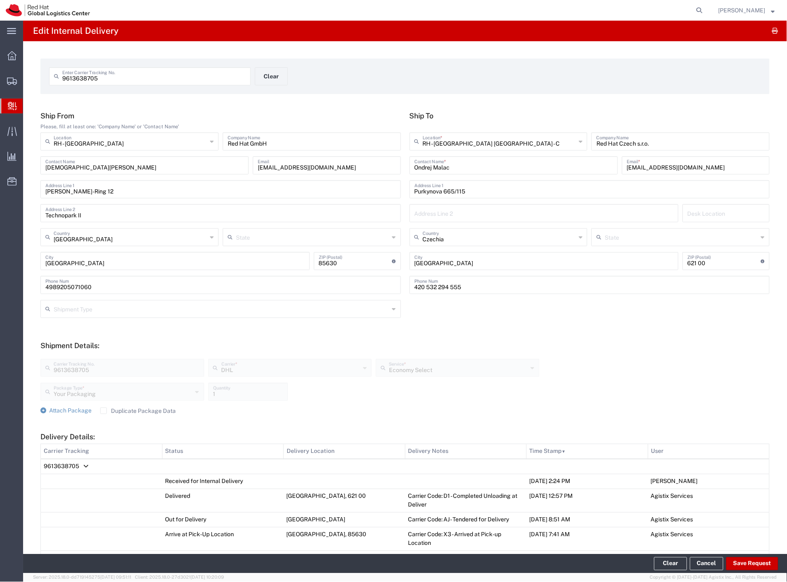
click at [75, 467] on span "9613638705" at bounding box center [61, 466] width 35 height 7
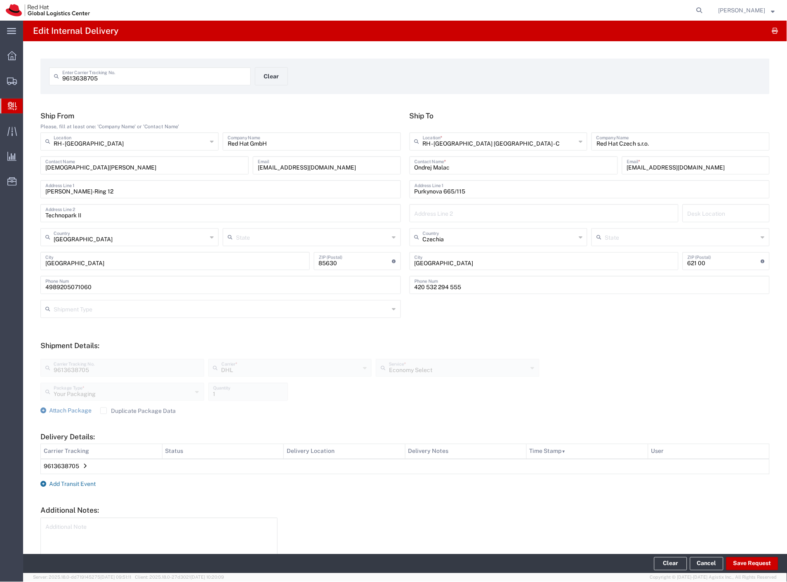
click at [81, 483] on span "Add Transit Event" at bounding box center [72, 484] width 47 height 7
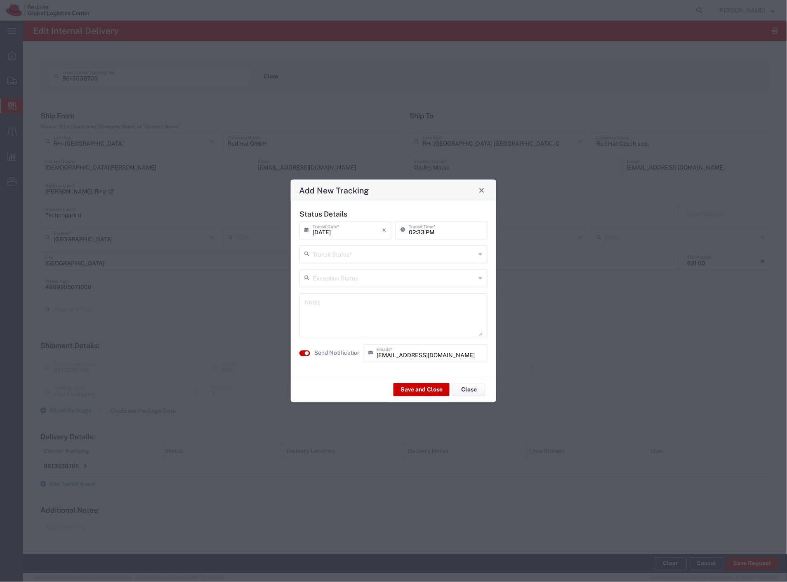
click at [337, 258] on input "text" at bounding box center [394, 253] width 163 height 14
drag, startPoint x: 337, startPoint y: 269, endPoint x: 363, endPoint y: 347, distance: 82.3
click at [337, 270] on span "Delivery Confirmation" at bounding box center [394, 272] width 186 height 13
type input "Delivery Confirmation"
click at [347, 351] on label "Send Notification" at bounding box center [337, 353] width 46 height 9
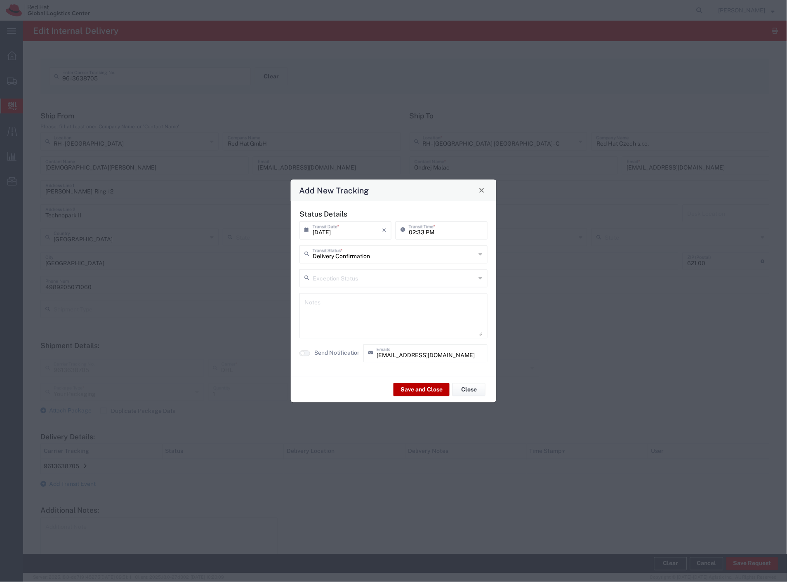
click at [419, 395] on button "Save and Close" at bounding box center [421, 389] width 56 height 13
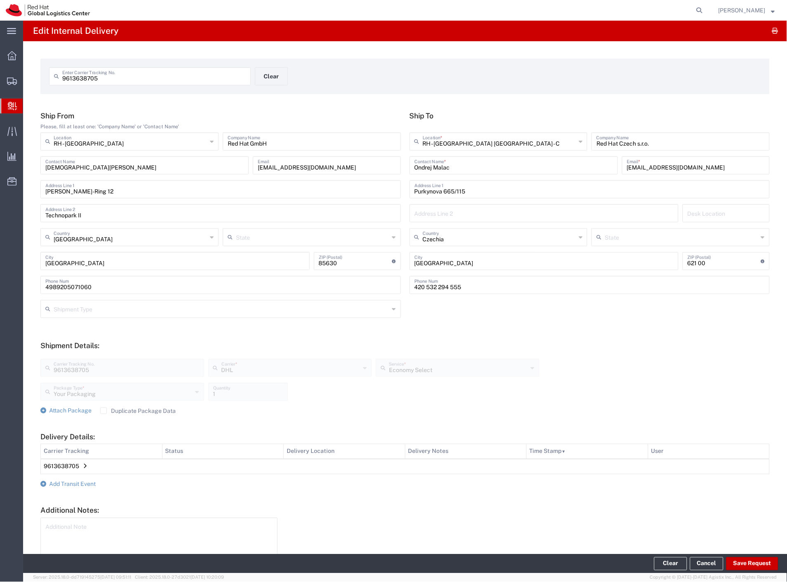
drag, startPoint x: 44, startPoint y: 96, endPoint x: 7, endPoint y: 146, distance: 61.7
click at [0, 0] on span "Shipment Manager" at bounding box center [0, 0] width 0 height 0
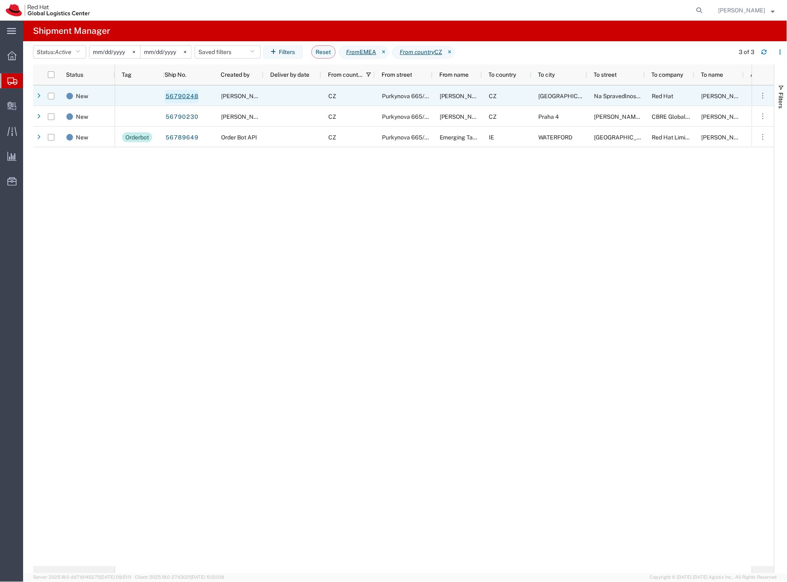
click at [193, 100] on link "56790248" at bounding box center [182, 96] width 34 height 13
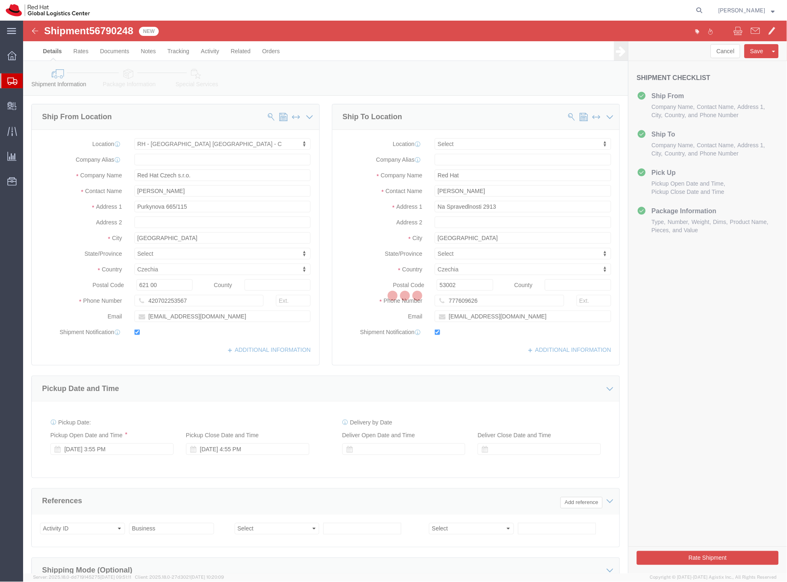
select select "38037"
select select
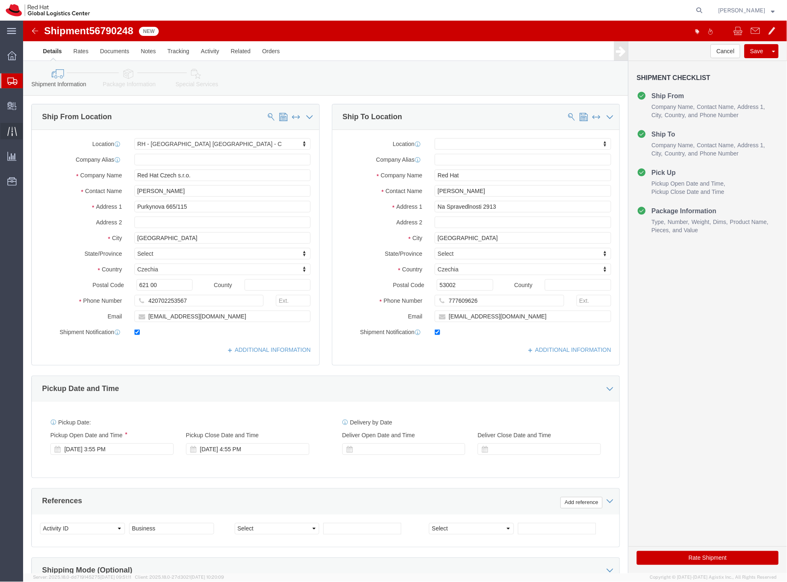
drag, startPoint x: 43, startPoint y: 120, endPoint x: 3, endPoint y: 132, distance: 42.4
click at [0, 0] on span "Create Delivery" at bounding box center [0, 0] width 0 height 0
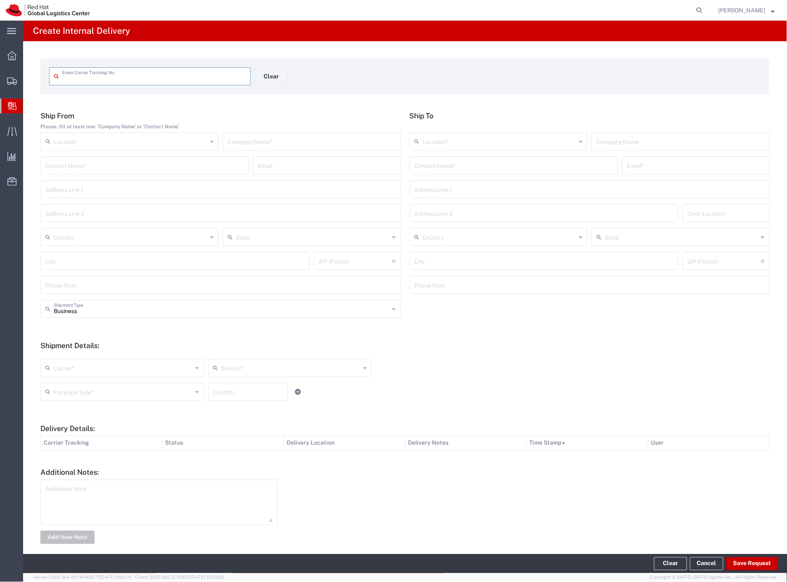
click at [234, 137] on input "text" at bounding box center [312, 141] width 168 height 14
type input "p"
type input "dvojpaletka"
click at [519, 171] on input "text" at bounding box center [513, 165] width 198 height 14
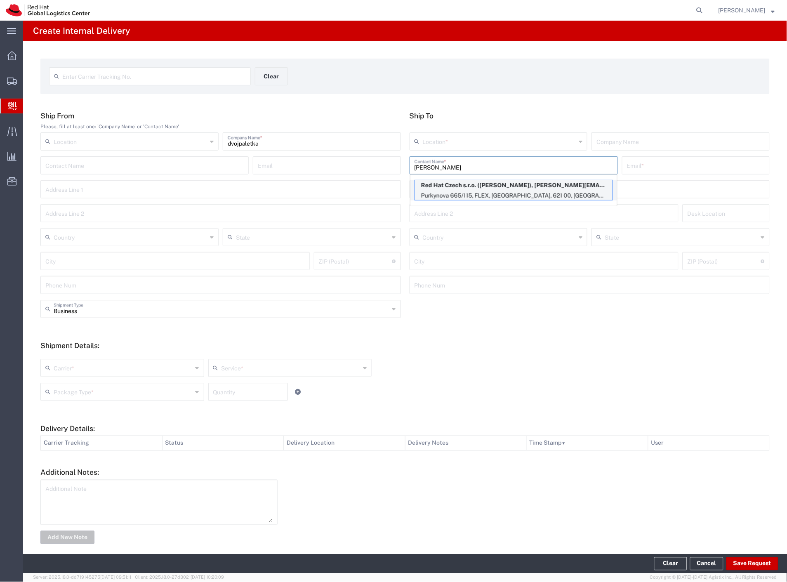
type input "kaderka"
click at [504, 186] on p "Red Hat Czech s.r.o. (Jan Kaderka), jakaderk@redhat.com" at bounding box center [514, 185] width 198 height 10
type input "RH - Brno - Tech Park Brno - C"
type input "Red Hat Czech s.r.o."
type input "Jan Kaderka"
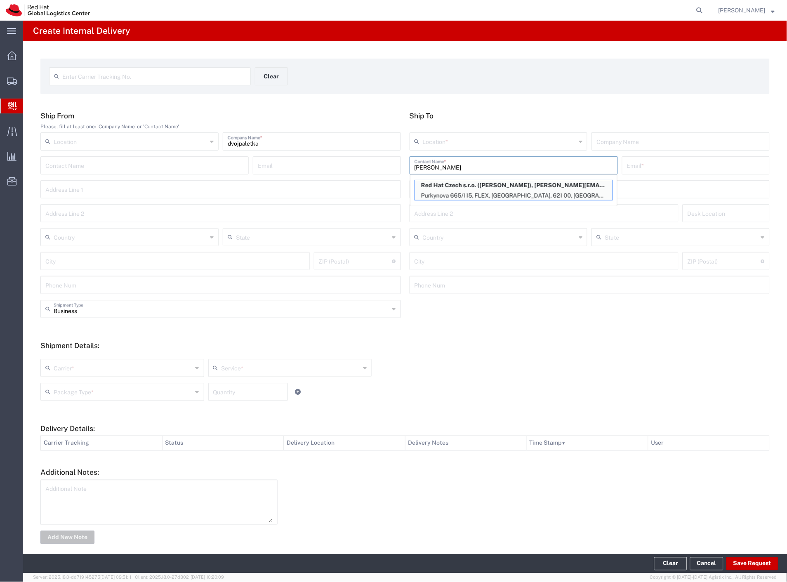
type input "jakaderk@redhat.com"
type input "Purkynova 665/115"
type input "FLEX"
type input "Czechia"
type input "BRNO"
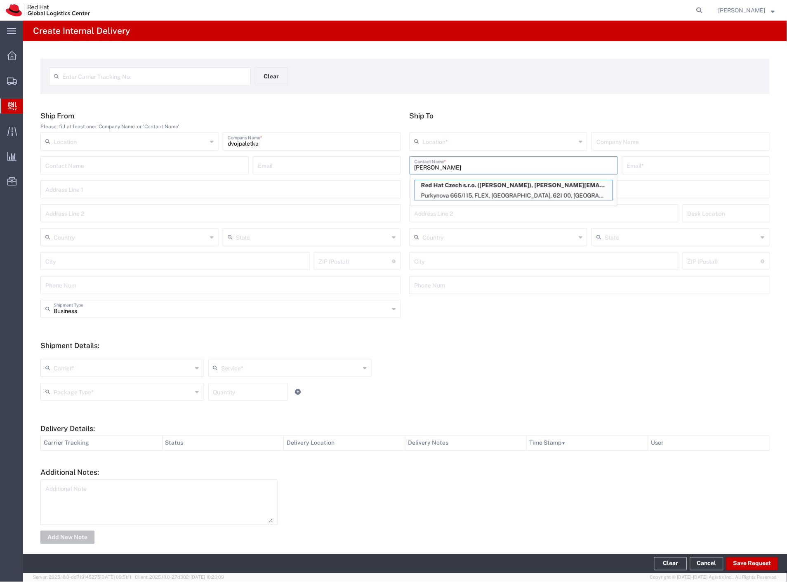
type input "621 00"
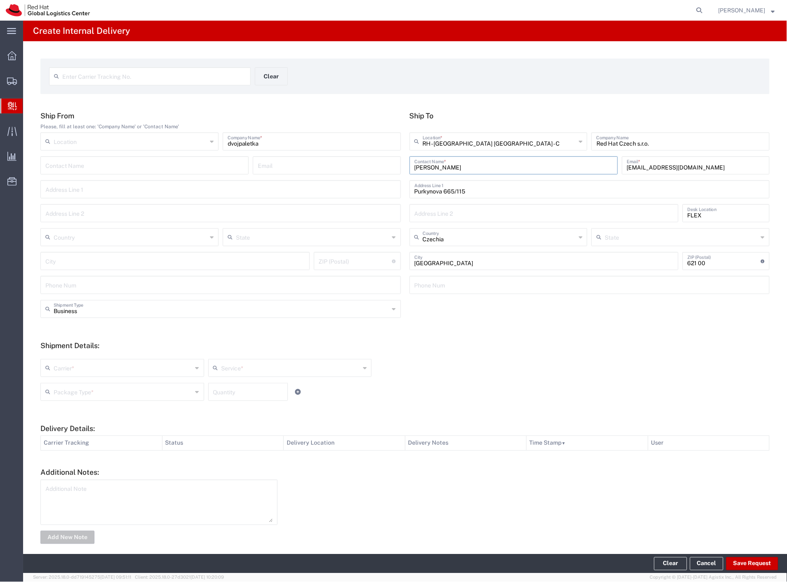
click at [63, 372] on input "text" at bounding box center [123, 367] width 139 height 14
click at [60, 385] on span "Czech Post" at bounding box center [121, 385] width 160 height 13
type input "Czech Post"
type input "Ground"
click at [68, 372] on input "Czech Post" at bounding box center [123, 367] width 139 height 14
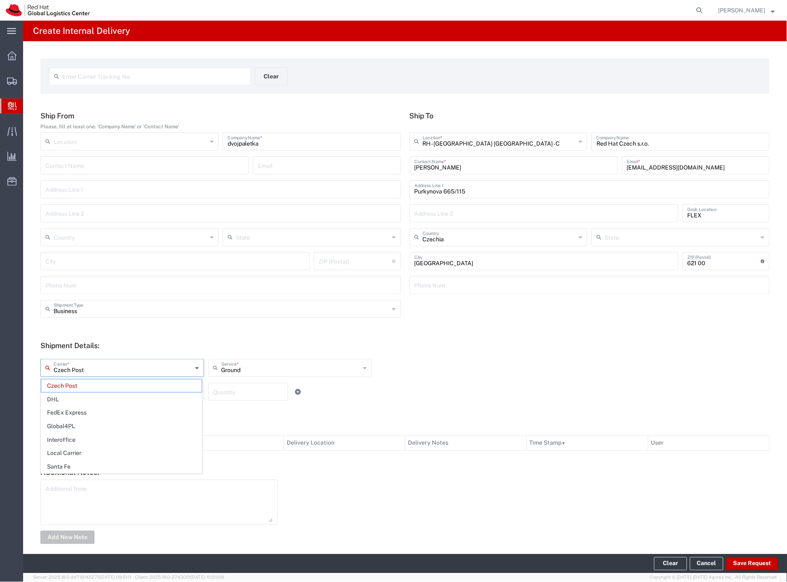
click at [72, 452] on span "Local Carrier" at bounding box center [121, 453] width 160 height 13
type input "Local Carrier"
type input "Local_Ground"
click at [83, 392] on input "text" at bounding box center [123, 391] width 139 height 14
click at [104, 453] on span "Skid(s)" at bounding box center [121, 450] width 160 height 13
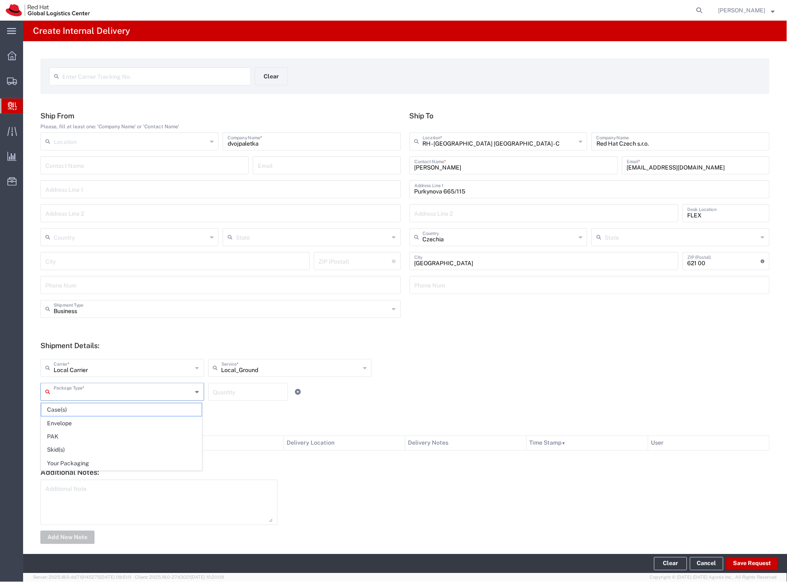
type input "Skid(s)"
click at [221, 392] on input "number" at bounding box center [248, 391] width 70 height 14
type input "2"
click at [749, 563] on button "Save Request" at bounding box center [752, 563] width 52 height 13
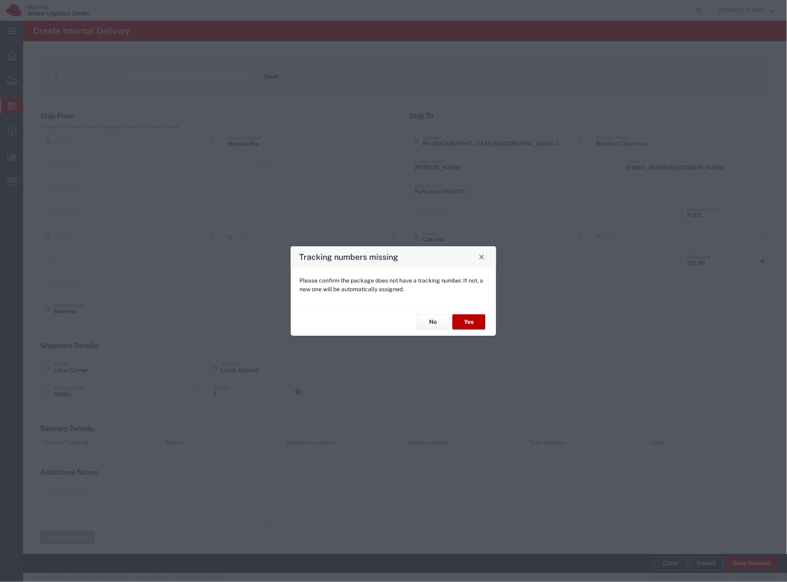
click at [464, 322] on button "Yes" at bounding box center [468, 322] width 33 height 15
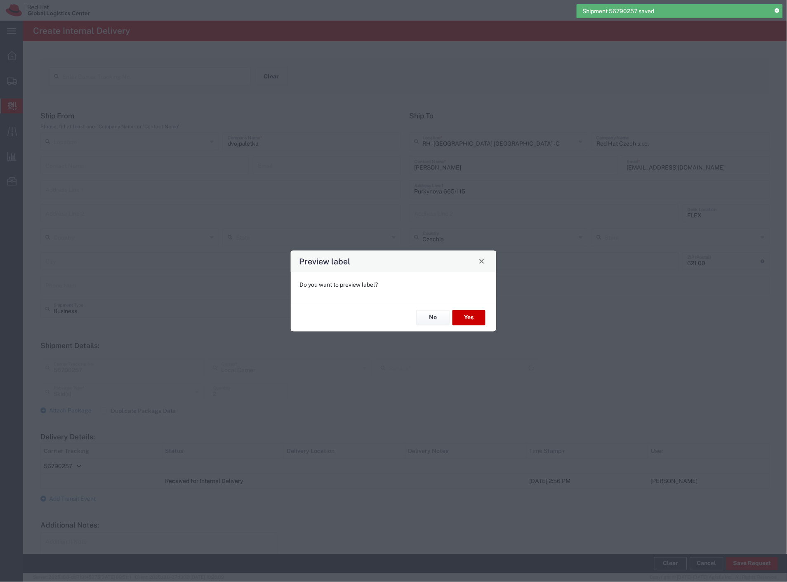
type input "Local_Ground"
click at [434, 322] on button "No" at bounding box center [433, 317] width 33 height 15
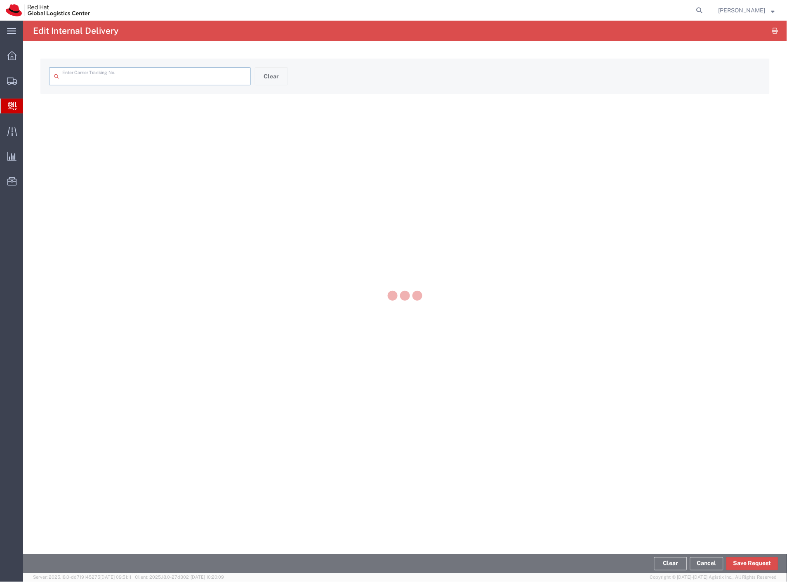
type input "56790257"
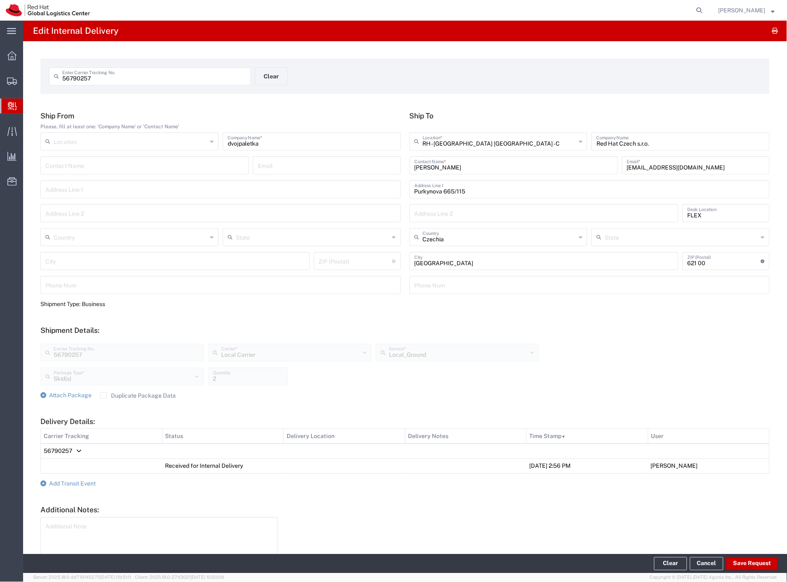
drag, startPoint x: 77, startPoint y: 487, endPoint x: 89, endPoint y: 477, distance: 15.2
click at [77, 487] on form "Ship From Please, fill at least one: 'Company Name' or 'Contact Name' Location …" at bounding box center [404, 346] width 729 height 471
click at [89, 484] on span "Add Transit Event" at bounding box center [72, 483] width 47 height 7
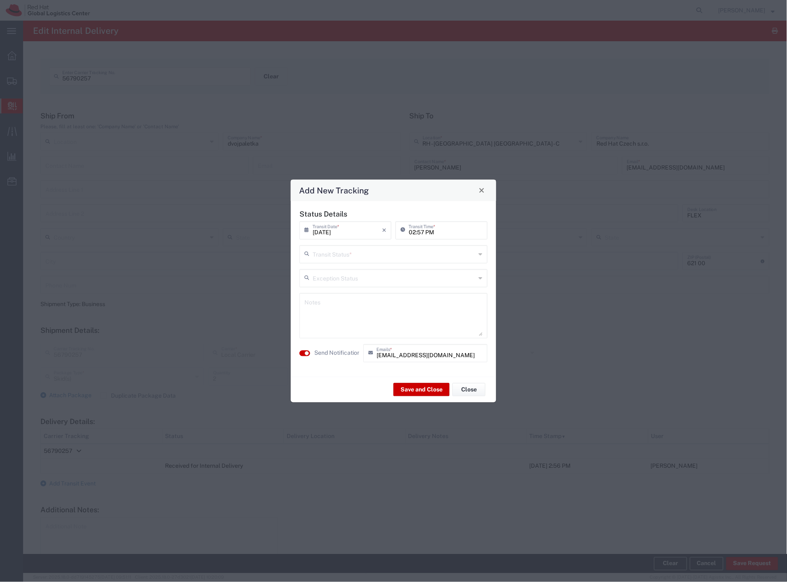
drag, startPoint x: 368, startPoint y: 253, endPoint x: 362, endPoint y: 280, distance: 28.0
click at [368, 253] on input "text" at bounding box center [394, 253] width 163 height 14
click at [353, 309] on span "Shipment On-Hold" at bounding box center [394, 312] width 186 height 13
type input "Shipment On-Hold"
click at [352, 311] on textarea at bounding box center [393, 315] width 178 height 40
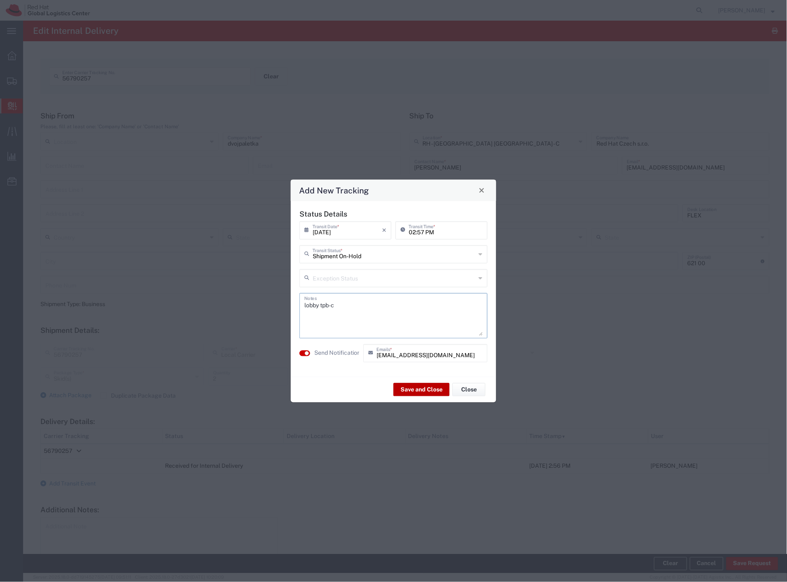
type textarea "lobby tpb-c"
click at [406, 386] on button "Save and Close" at bounding box center [421, 389] width 56 height 13
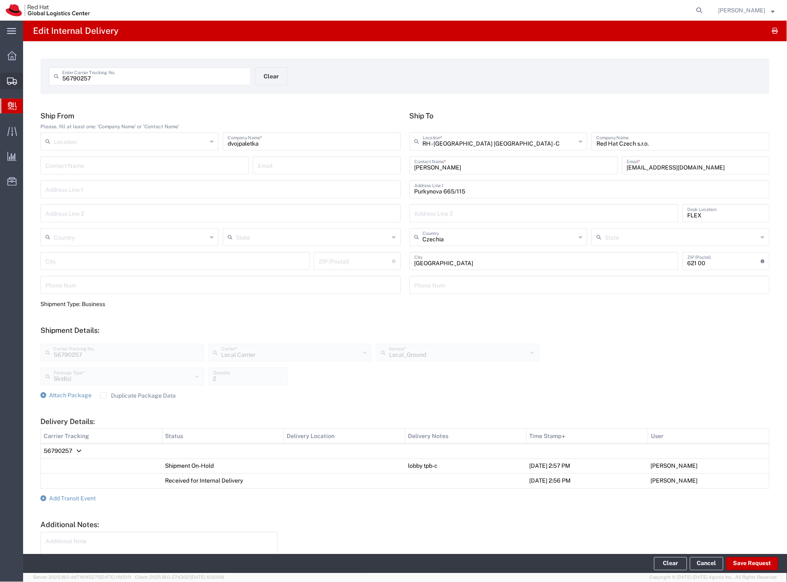
click at [0, 0] on span "Shipment Manager" at bounding box center [0, 0] width 0 height 0
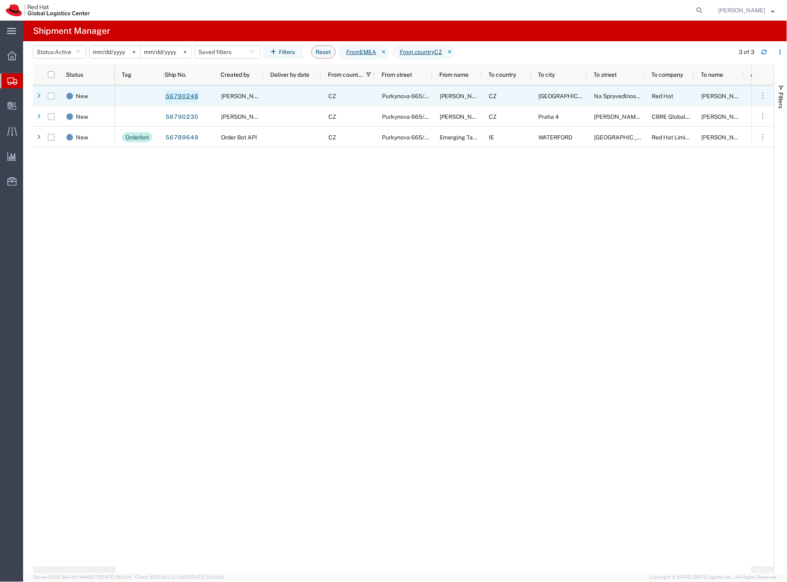
click at [180, 96] on link "56790248" at bounding box center [182, 96] width 34 height 13
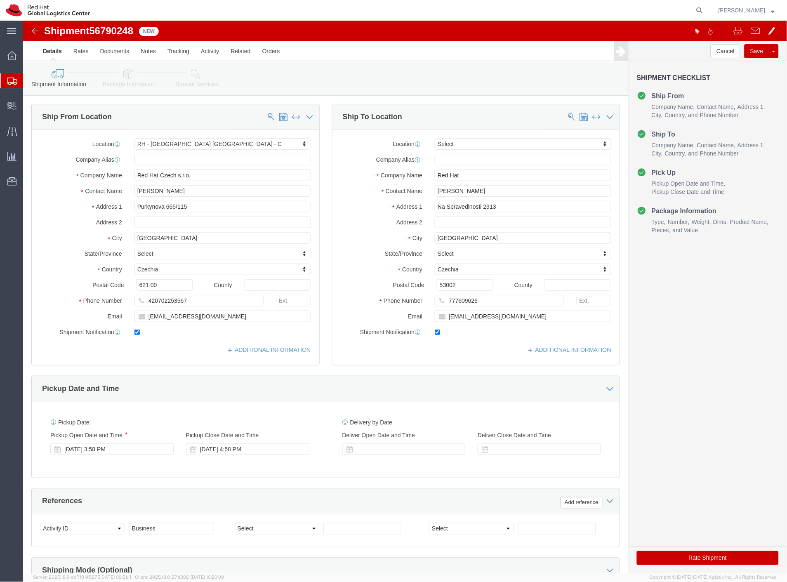
select select "38037"
select select
drag, startPoint x: 452, startPoint y: 169, endPoint x: 367, endPoint y: 167, distance: 85.8
click div "Contact Name Filip Mach"
drag, startPoint x: 445, startPoint y: 150, endPoint x: 358, endPoint y: 157, distance: 86.9
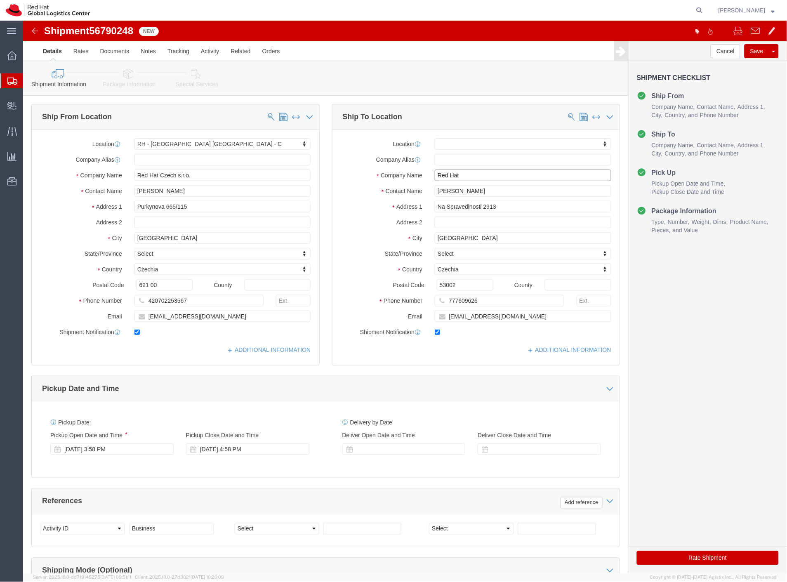
click div "Company Name Red Hat"
paste input "Filip Mach"
type input "Filip Mach"
click label
click input "checkbox"
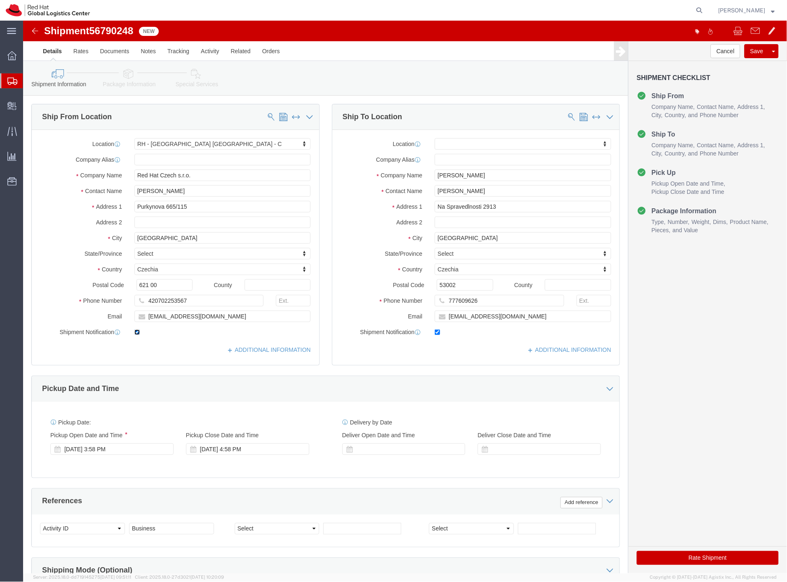
checkbox input "false"
click icon
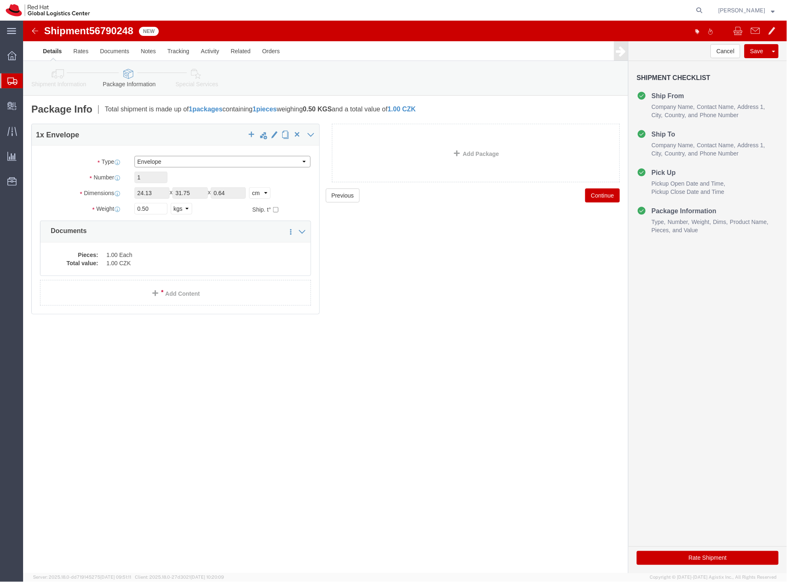
click select "Select Case(s) Crate(s) Envelope Large Box Medium Box PAK Skid(s) Small Box Sma…"
select select "PAK"
click select "Select Case(s) Crate(s) Envelope Large Box Medium Box PAK Skid(s) Small Box Sma…"
click dd "1.00 Each"
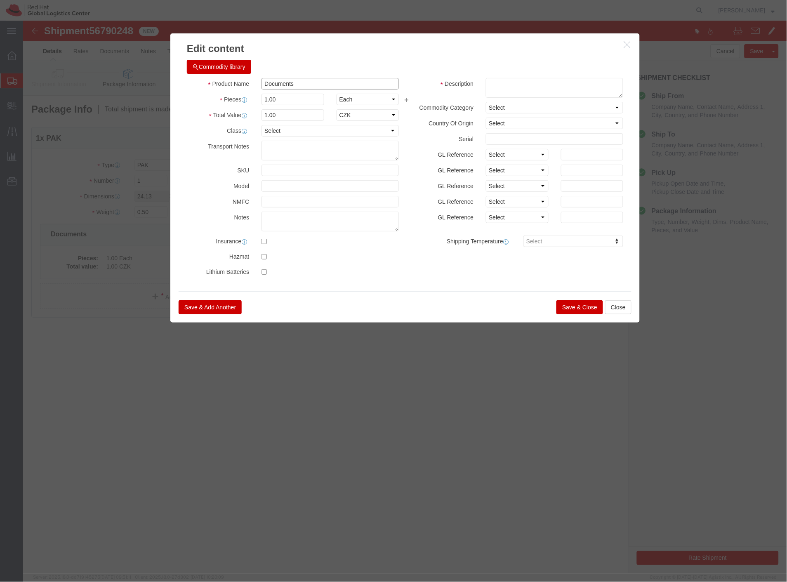
drag, startPoint x: 287, startPoint y: 63, endPoint x: 124, endPoint y: 72, distance: 164.0
click div "Edit content Commodity library Product Name Documents Pieces 1.00 Select Bag Ba…"
type input "t-shirt"
drag, startPoint x: 278, startPoint y: 38, endPoint x: 279, endPoint y: 45, distance: 7.0
click div "Commodity library Product Name t-shirt t-shirt Name: Inclusion Inspires Innovat…"
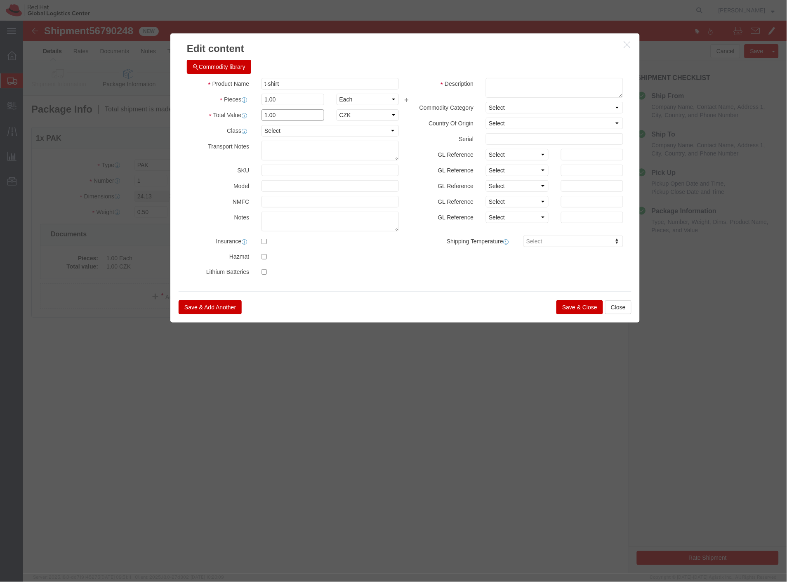
drag, startPoint x: 264, startPoint y: 92, endPoint x: 173, endPoint y: 106, distance: 91.8
click div "Product Name t-shirt t-shirt Pieces 1.00 Select Bag Barrels 100Board Feet Bottl…"
type input "250"
click button "Save & Close"
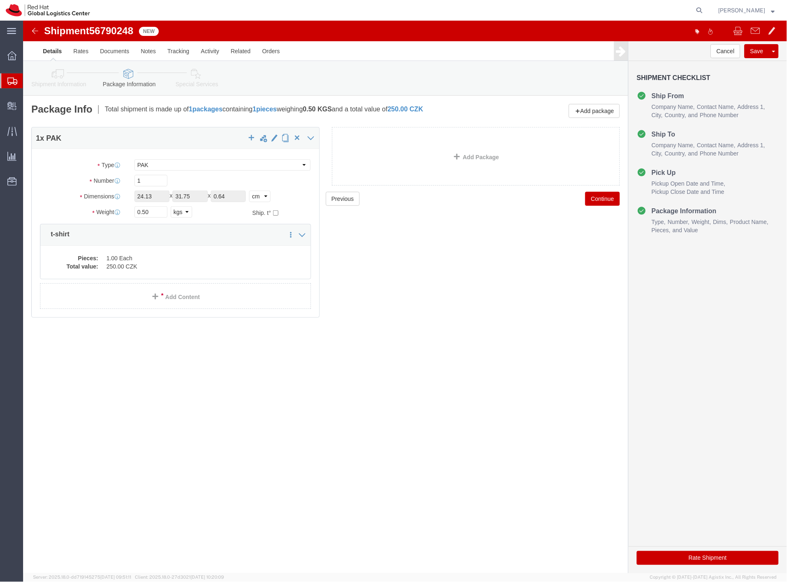
click div "Shipment Information Package Information Special Services"
click icon
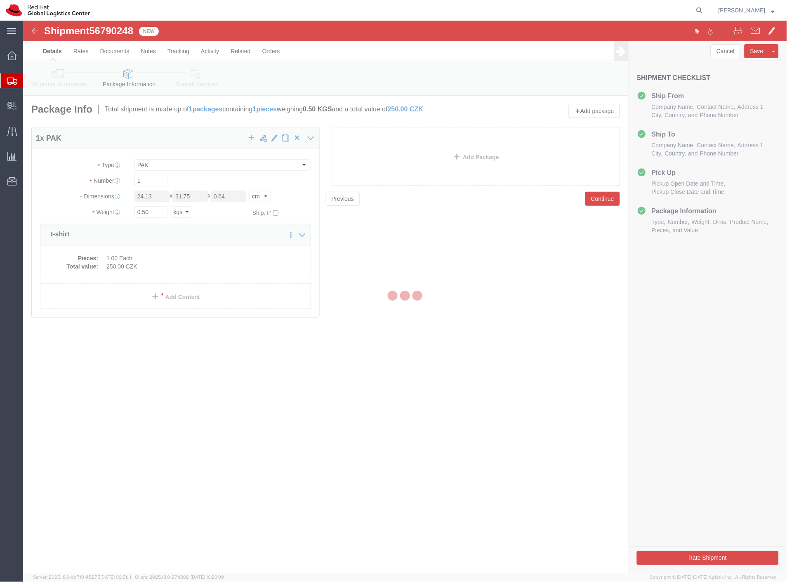
select select
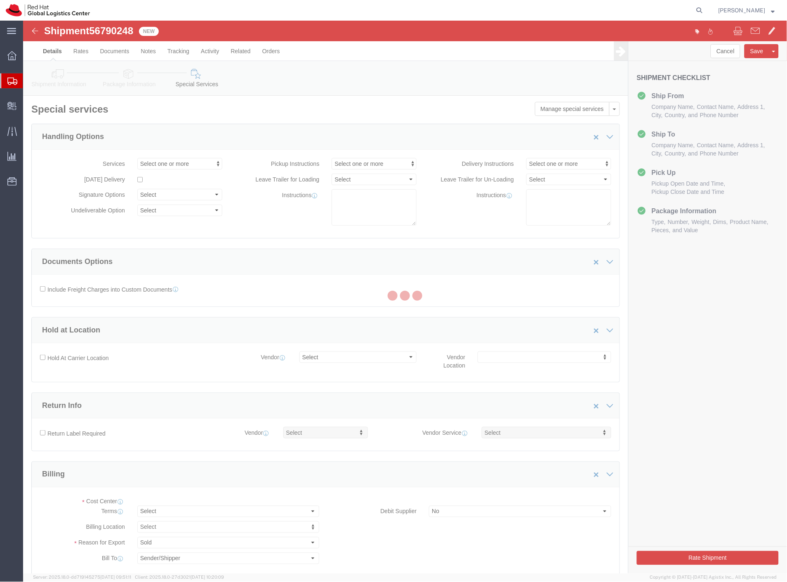
select select "COSTCENTER"
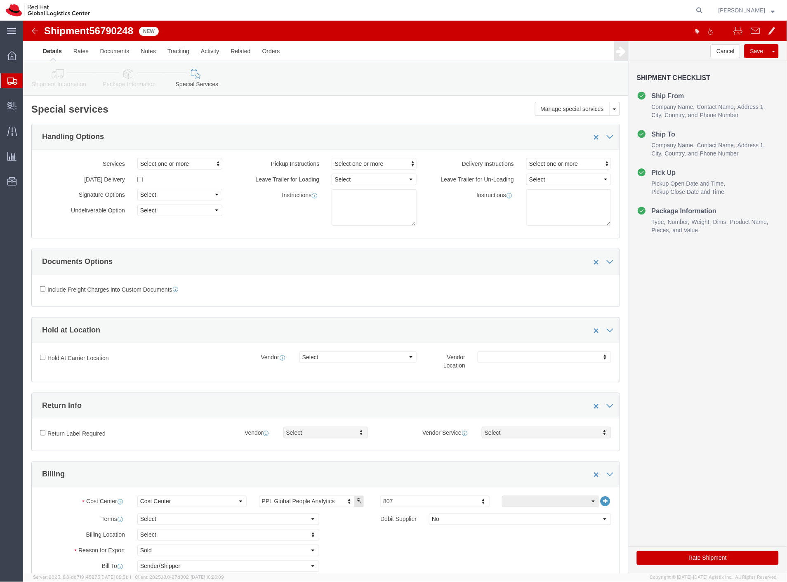
click button "Rate Shipment"
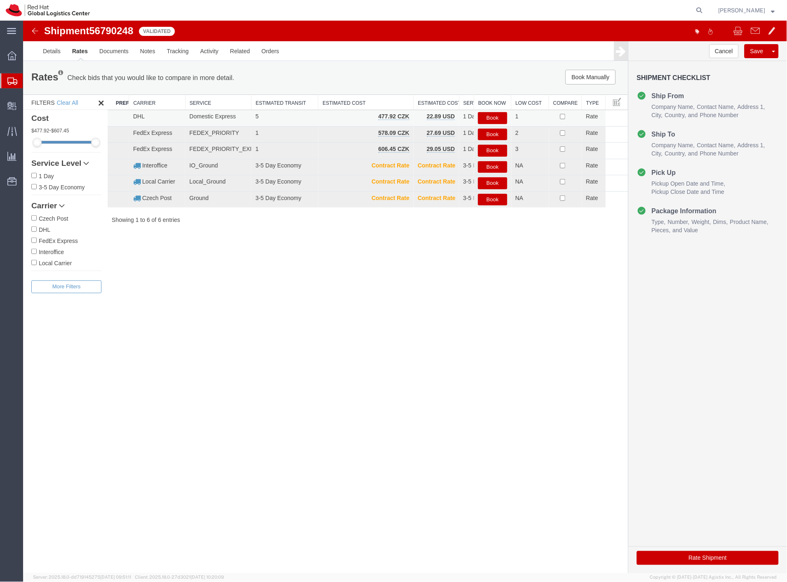
click at [499, 117] on button "Book" at bounding box center [492, 118] width 29 height 12
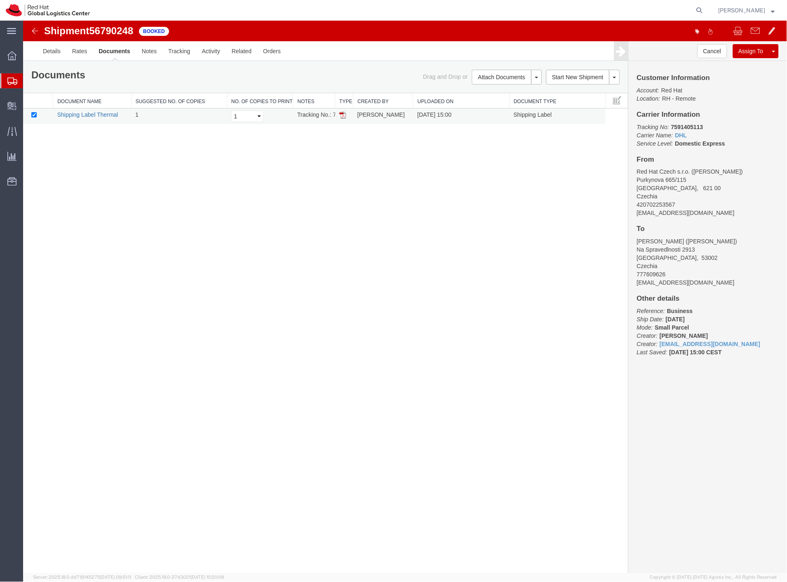
click at [104, 116] on link "Shipping Label Thermal" at bounding box center [87, 114] width 61 height 7
click at [55, 47] on link "Details" at bounding box center [51, 51] width 29 height 20
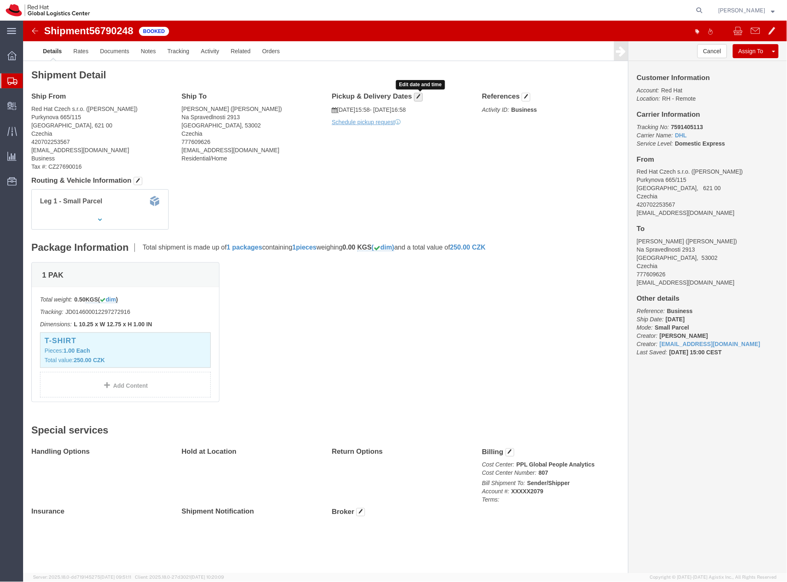
click span "button"
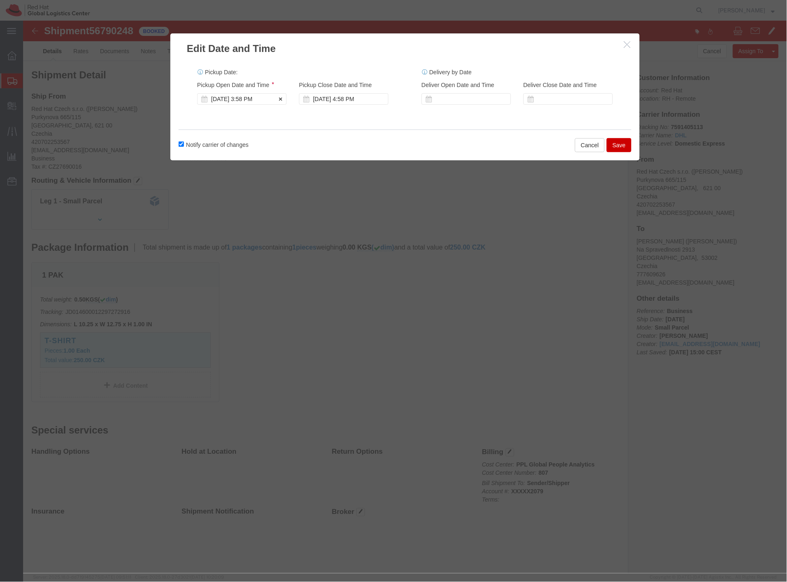
click div "Sep 11 2025 3:58 PM"
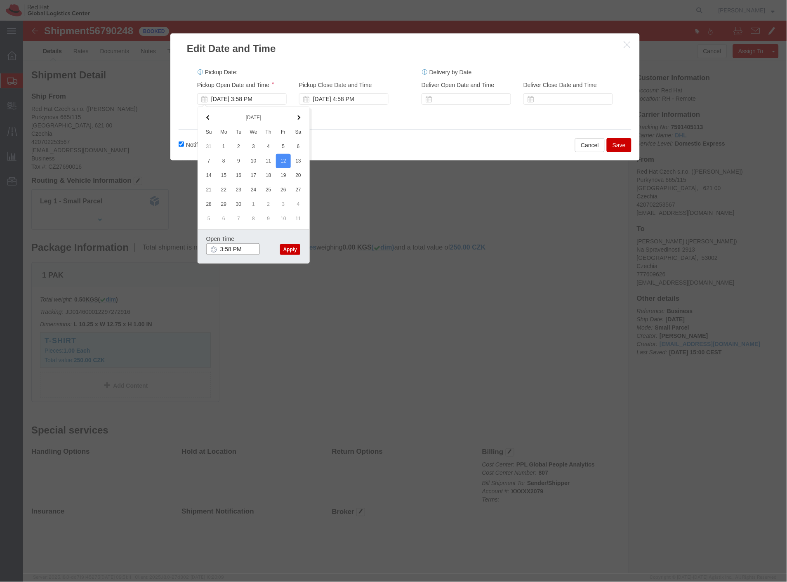
click input "3:58 PM"
type input "11:58 AM"
click button "Apply"
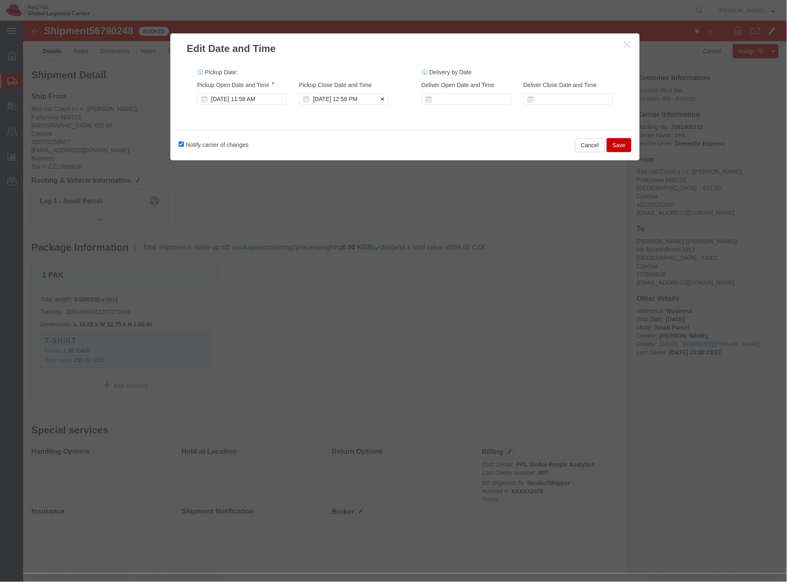
click div "Sep 12 2025 12:58 PM"
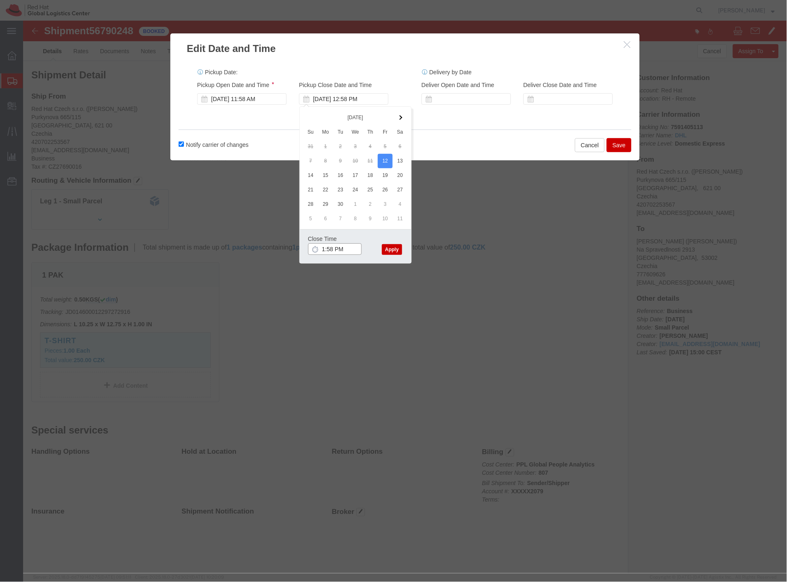
type input "2:58 PM"
click button "Apply"
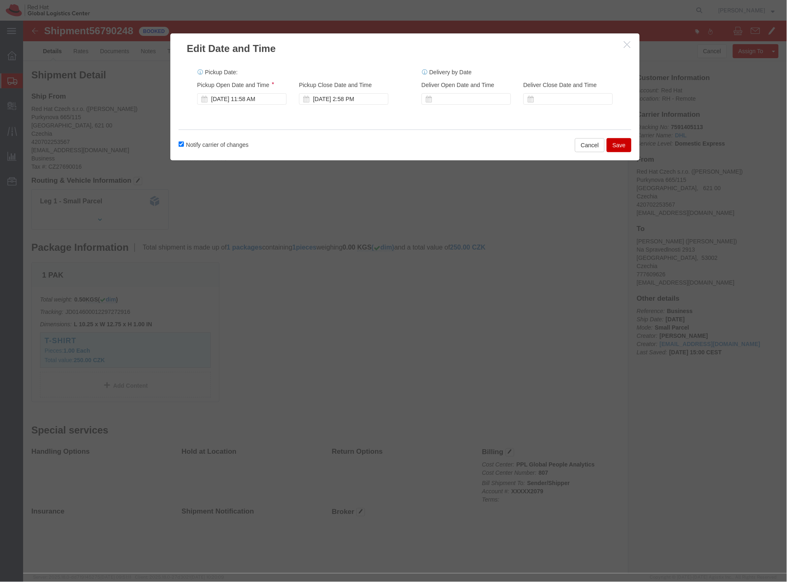
click button "Save"
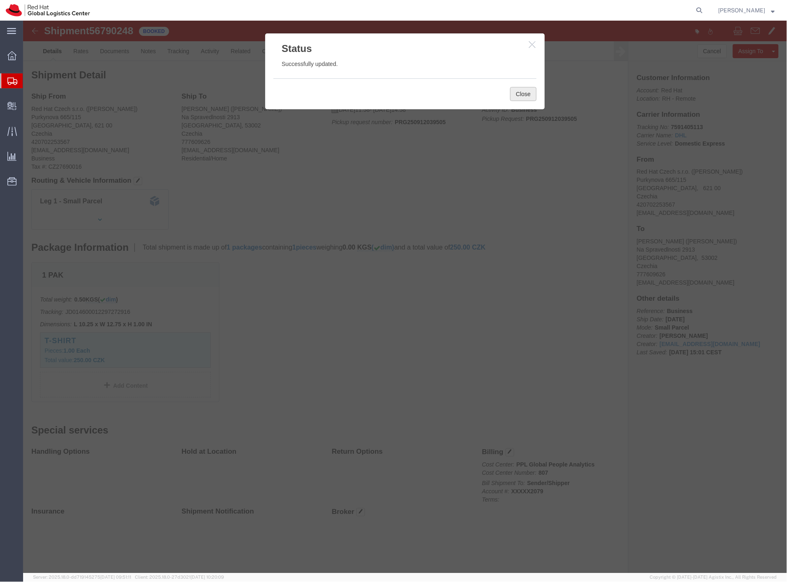
click button "Close"
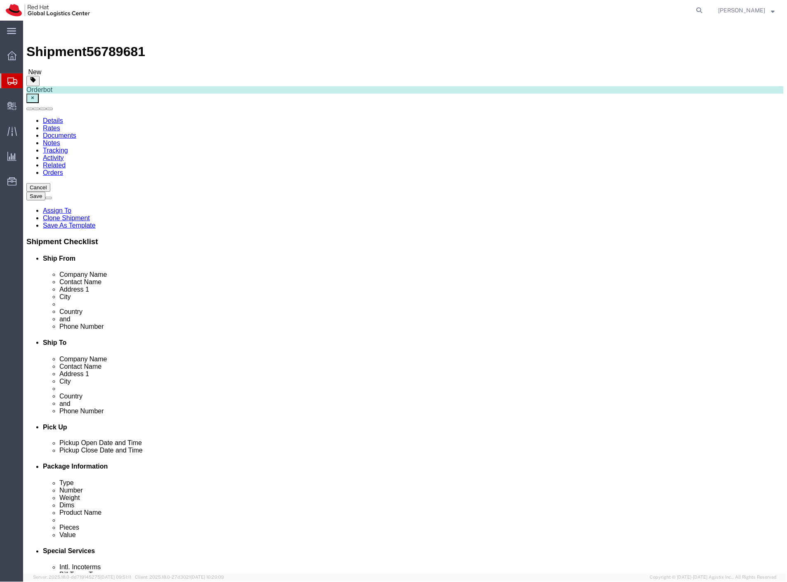
select select
select select "38037"
click div "Shipment 56789681 New"
click span "56789681"
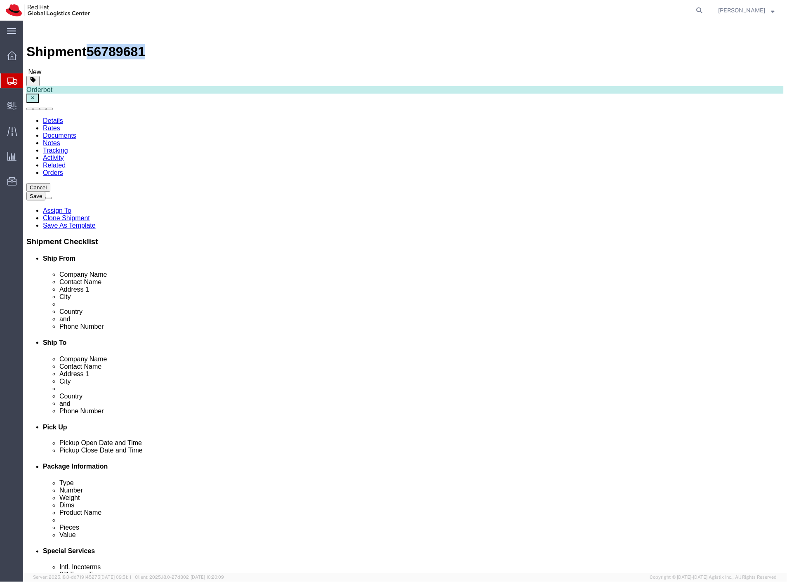
copy span "56789681"
click label
click input "checkbox"
checkbox input "false"
click label
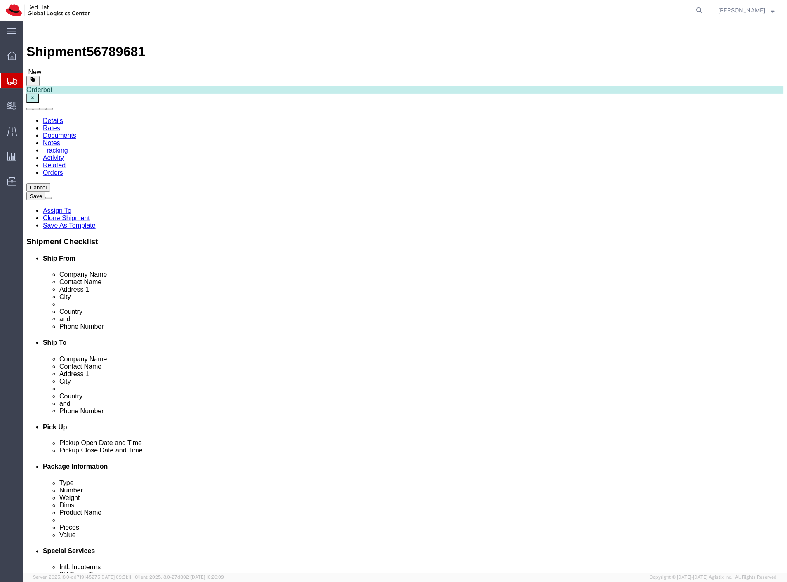
click input "checkbox"
checkbox input "false"
click button "Rate Shipment"
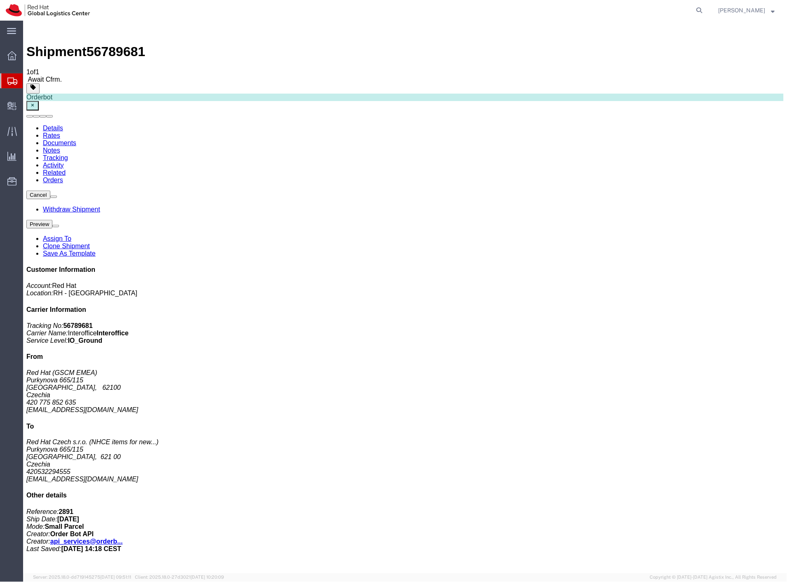
click at [122, 44] on span "56789681" at bounding box center [115, 51] width 59 height 15
copy span "56789681"
click at [0, 0] on span "Create Delivery" at bounding box center [0, 0] width 0 height 0
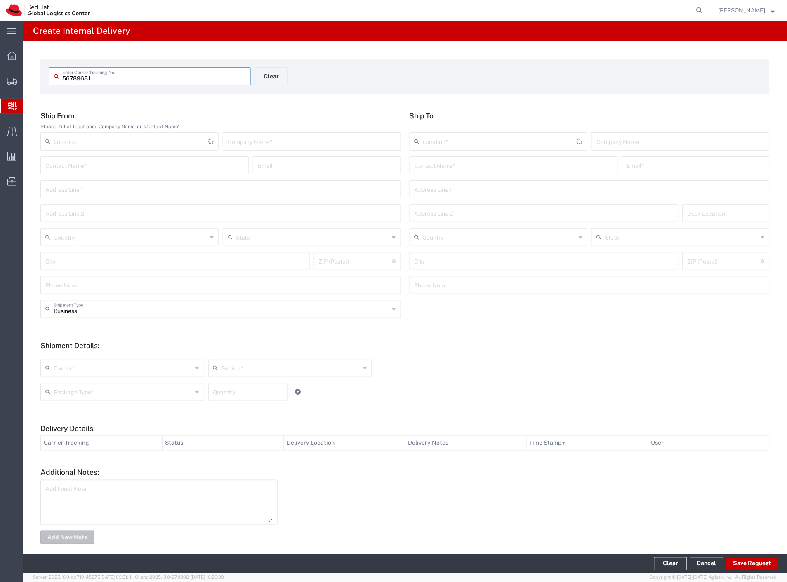
type input "56789681"
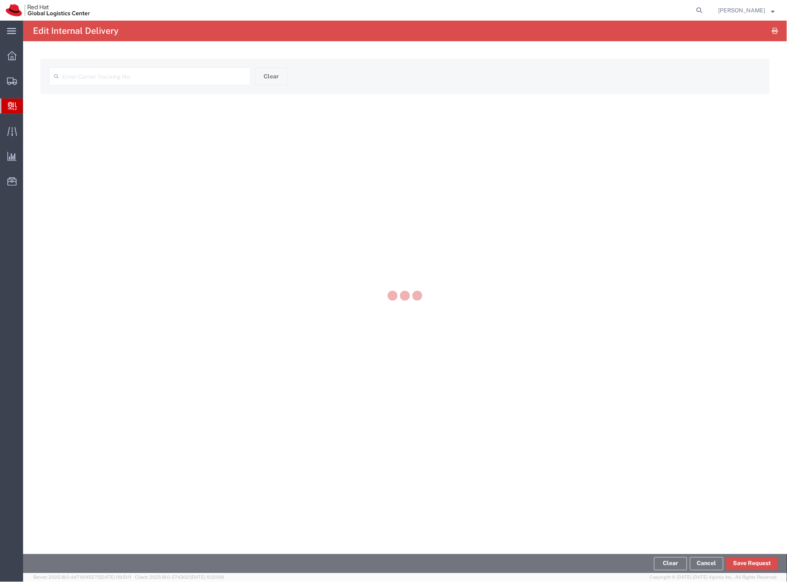
type input "56789681"
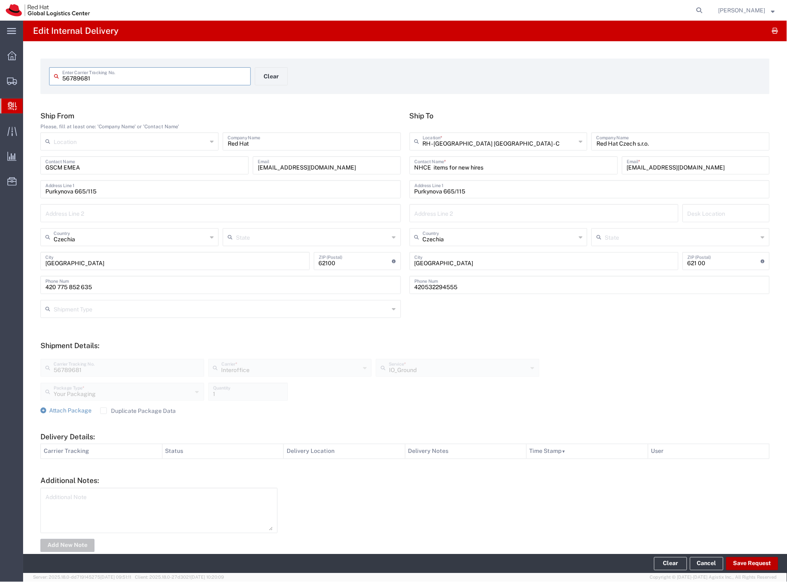
click at [745, 559] on button "Save Request" at bounding box center [752, 563] width 52 height 13
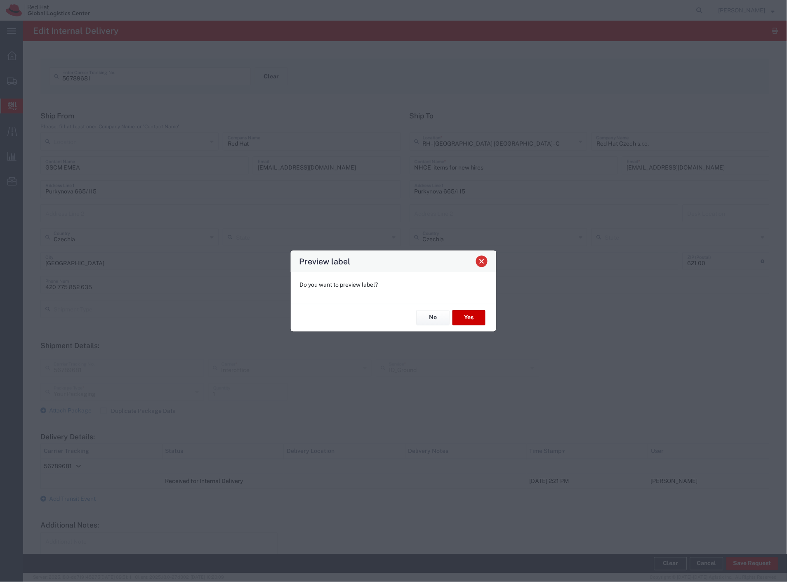
click at [479, 262] on span "Close" at bounding box center [482, 262] width 6 height 6
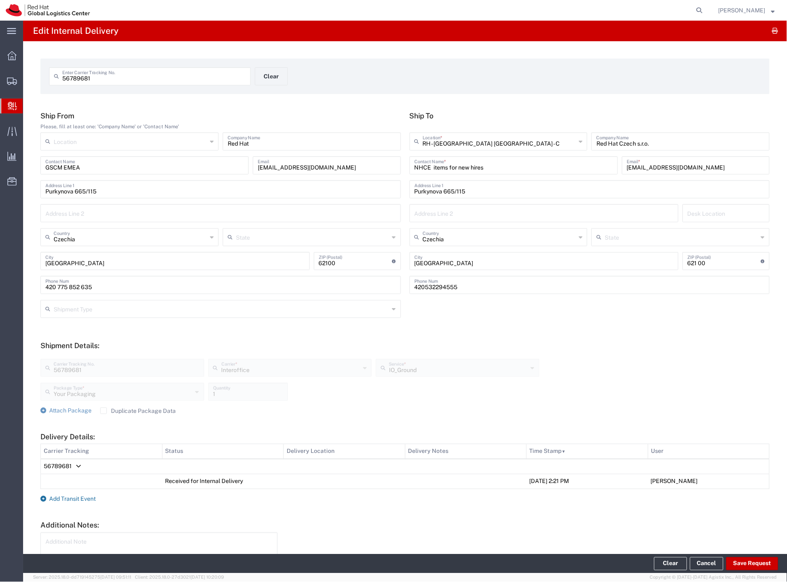
click at [78, 497] on span "Add Transit Event" at bounding box center [72, 499] width 47 height 7
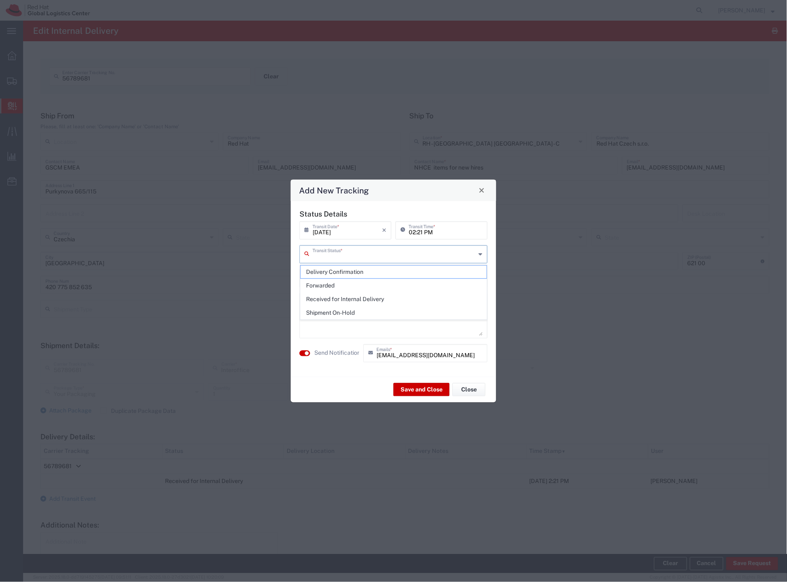
click at [350, 254] on input "text" at bounding box center [394, 253] width 163 height 14
click at [342, 271] on span "Delivery Confirmation" at bounding box center [394, 272] width 186 height 13
type input "Delivery Confirmation"
click at [342, 355] on label "Send Notification" at bounding box center [337, 353] width 46 height 9
click at [417, 392] on button "Save and Close" at bounding box center [421, 389] width 56 height 13
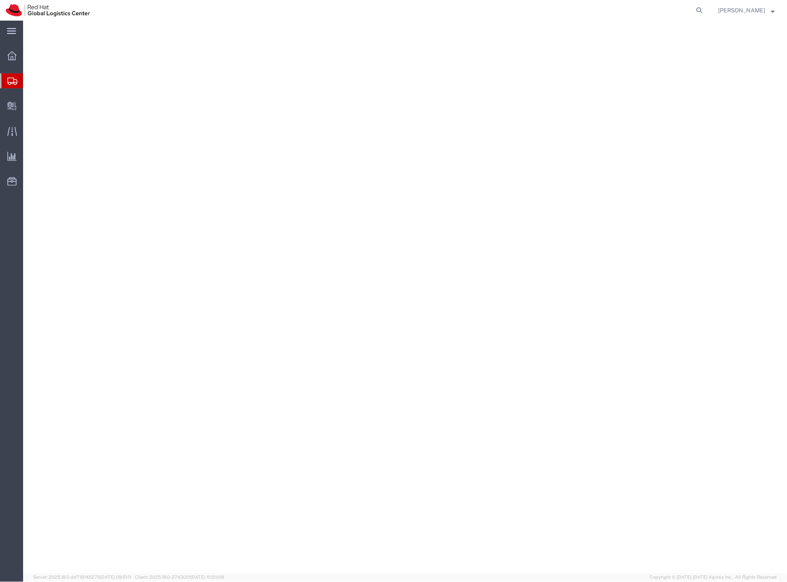
select select
select select "38036"
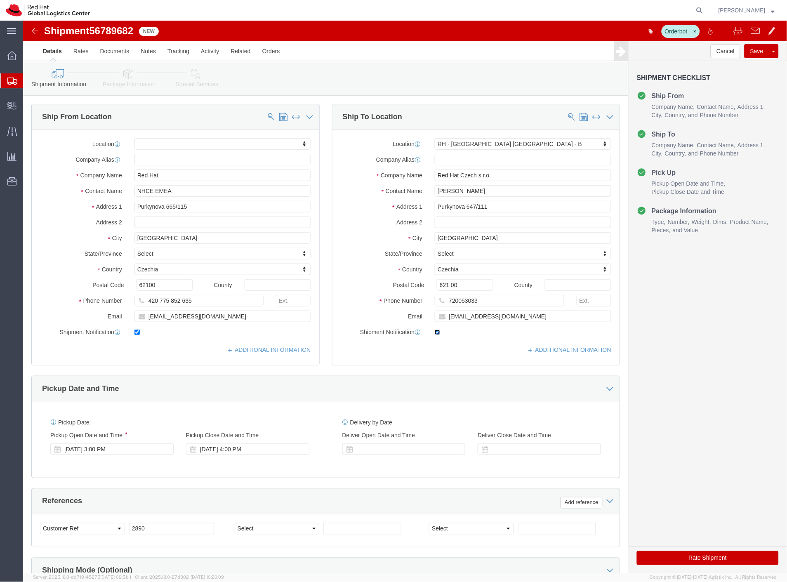
click input "checkbox"
checkbox input "false"
click label
click input "checkbox"
checkbox input "false"
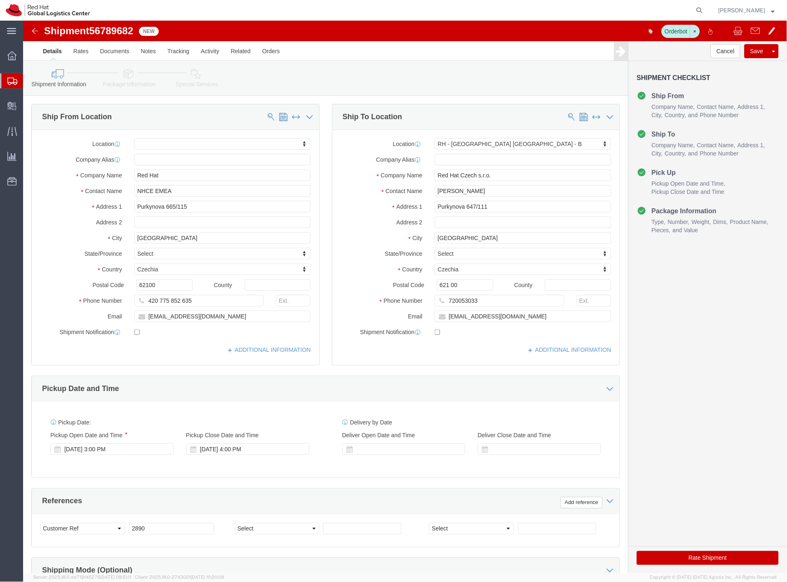
click button "Rate Shipment"
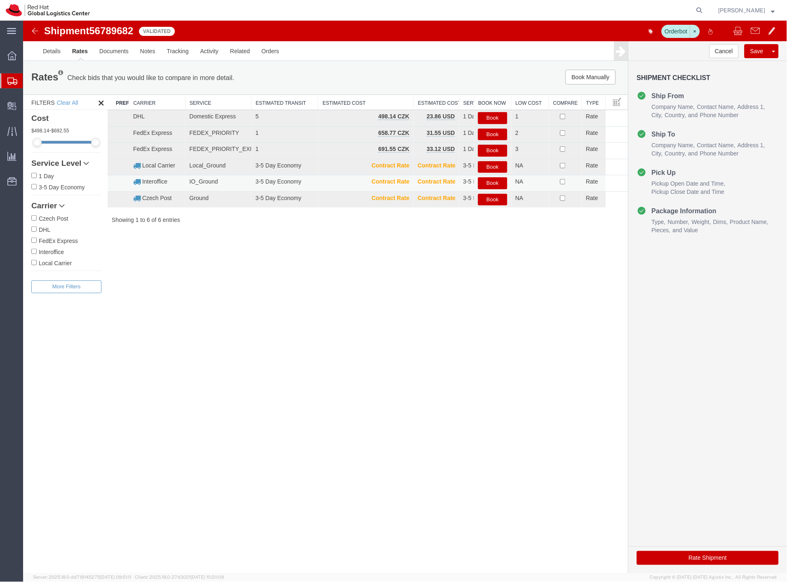
click at [494, 181] on button "Book" at bounding box center [492, 183] width 29 height 12
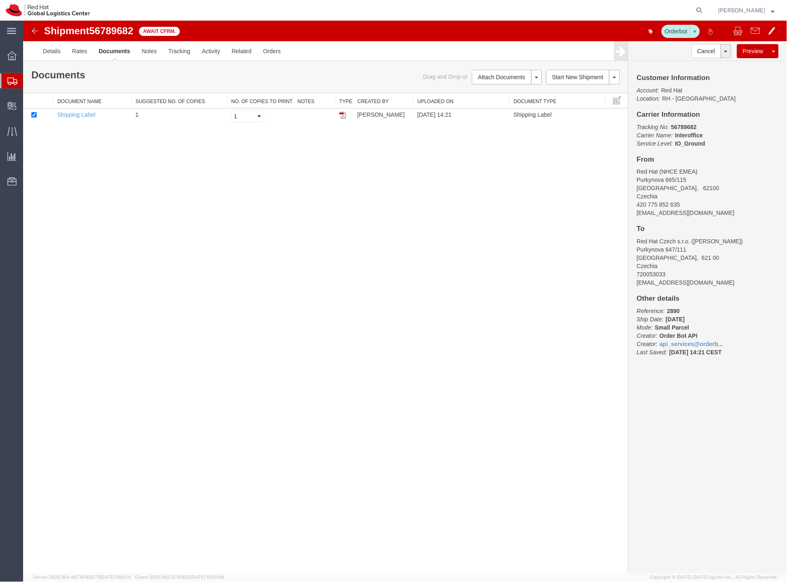
click at [117, 28] on span "56789682" at bounding box center [111, 30] width 44 height 11
copy span "56789682"
click at [0, 0] on span "Create Delivery" at bounding box center [0, 0] width 0 height 0
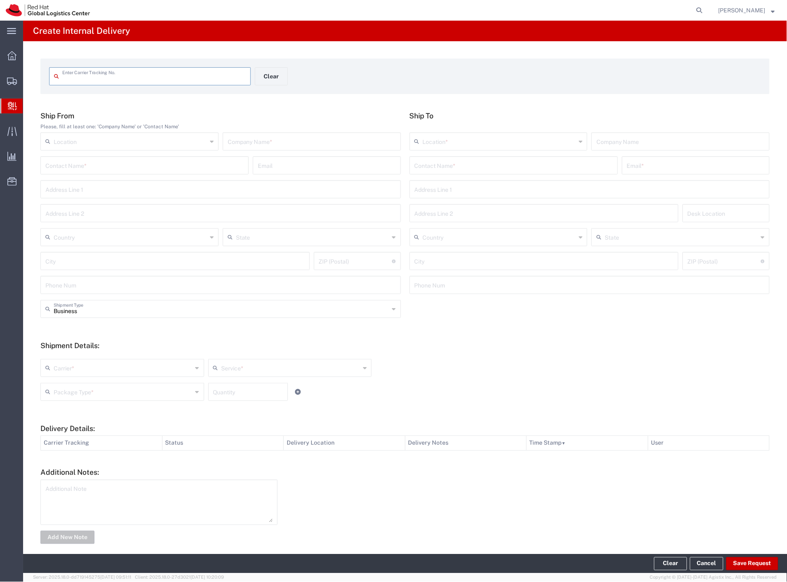
paste input "56789682"
type input "56789682"
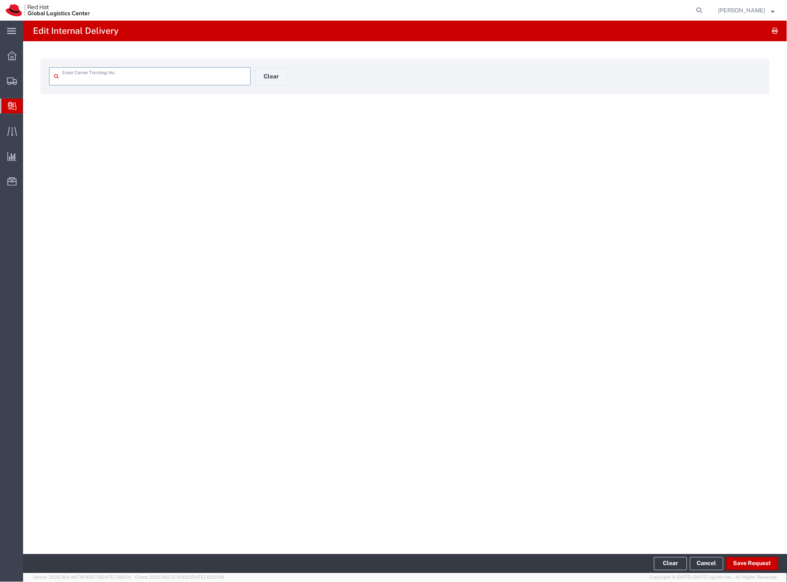
type input "56789682"
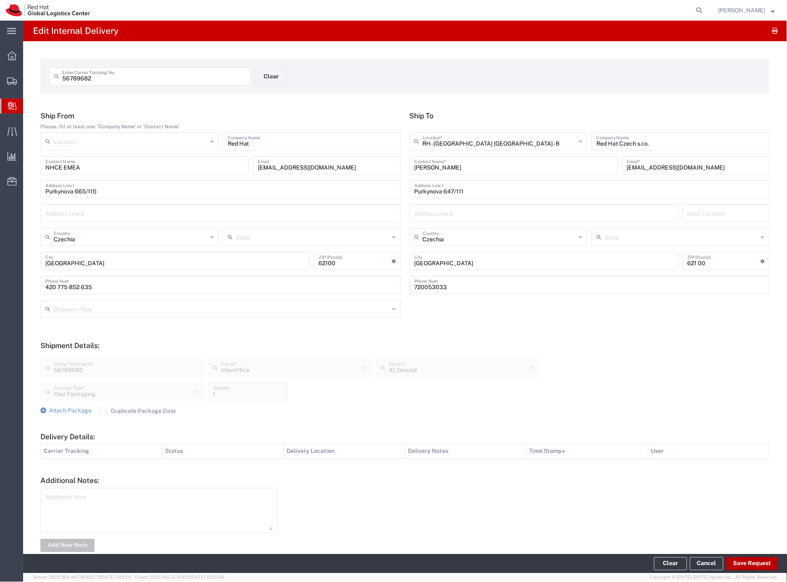
click at [752, 566] on button "Save Request" at bounding box center [752, 563] width 52 height 13
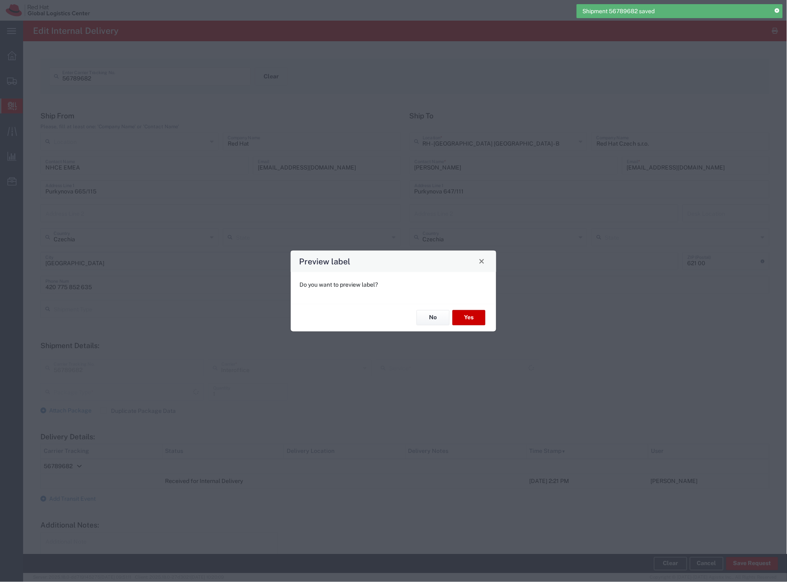
type input "Your Packaging"
type input "IO_Ground"
click at [433, 320] on button "No" at bounding box center [433, 317] width 33 height 15
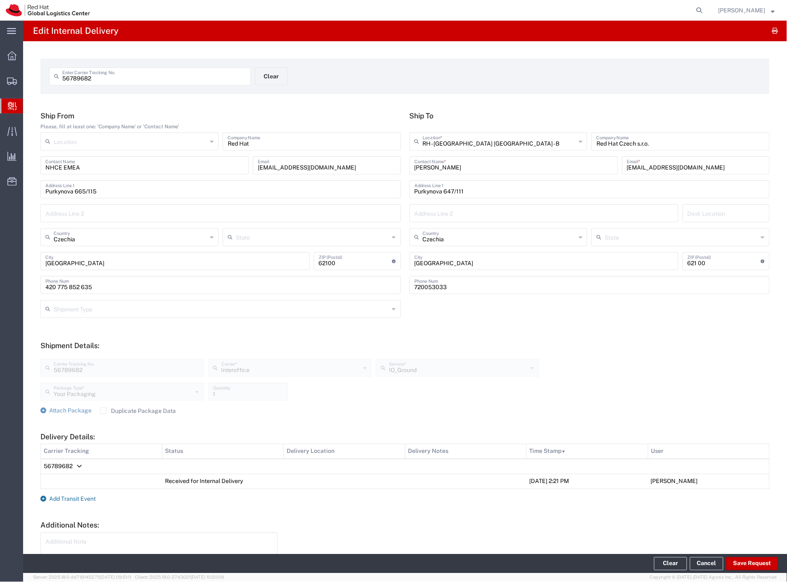
click at [72, 497] on span "Add Transit Event" at bounding box center [72, 499] width 47 height 7
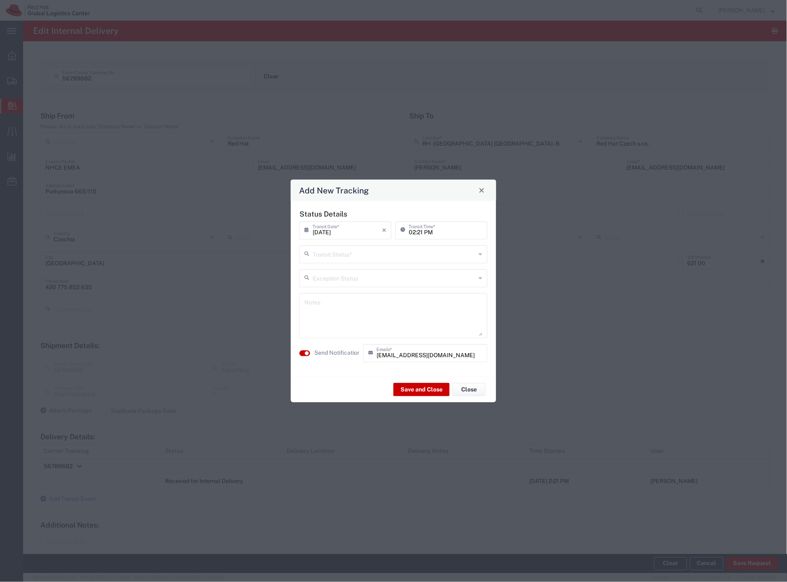
drag, startPoint x: 344, startPoint y: 254, endPoint x: 345, endPoint y: 261, distance: 7.1
click at [345, 257] on input "text" at bounding box center [394, 253] width 163 height 14
click at [344, 271] on span "Delivery Confirmation" at bounding box center [394, 272] width 186 height 13
type input "Delivery Confirmation"
drag, startPoint x: 338, startPoint y: 354, endPoint x: 354, endPoint y: 358, distance: 16.2
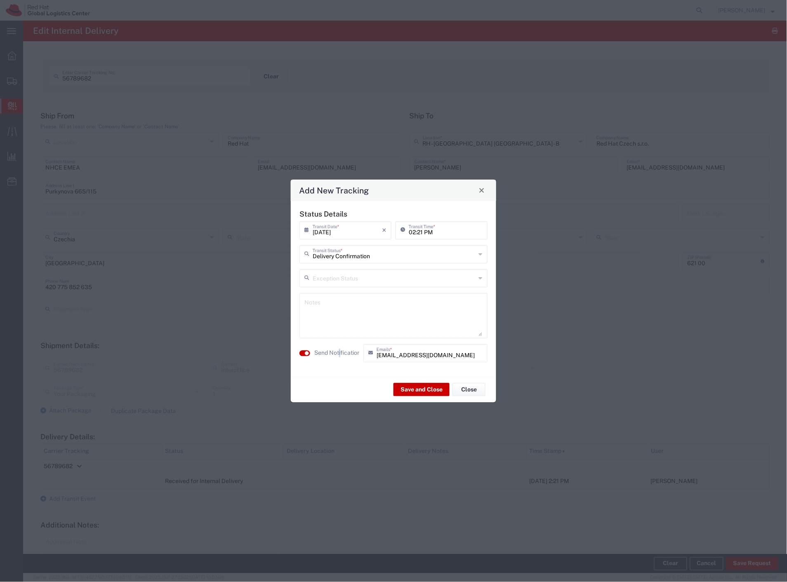
click at [339, 354] on label "Send Notification" at bounding box center [337, 353] width 46 height 9
click at [406, 386] on button "Save and Close" at bounding box center [421, 389] width 56 height 13
